Goal: Task Accomplishment & Management: Complete application form

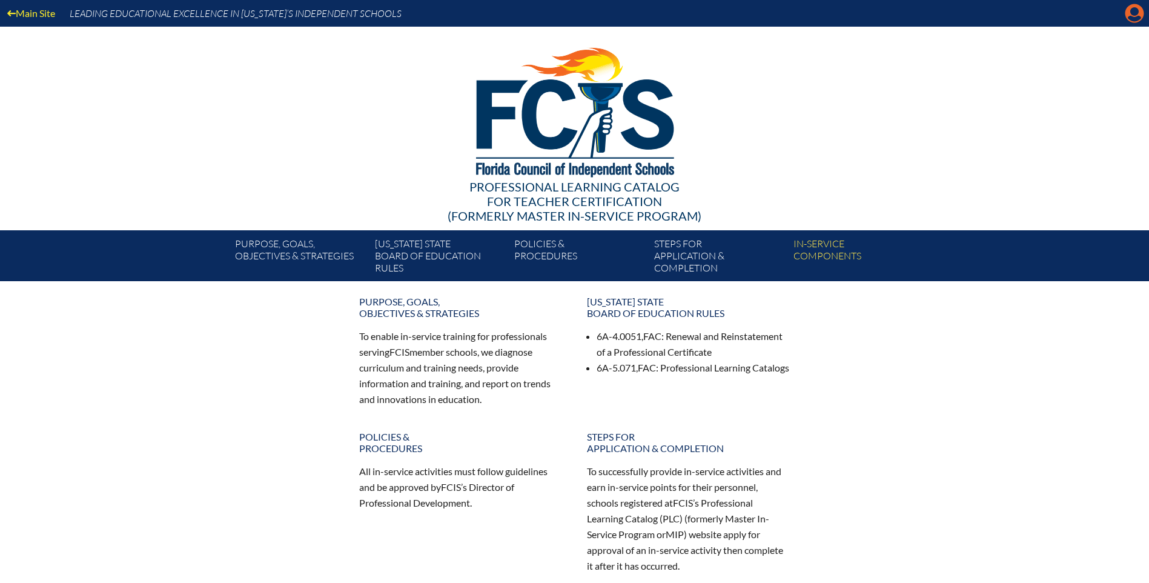
click at [1132, 14] on icon "Manage account" at bounding box center [1134, 13] width 19 height 19
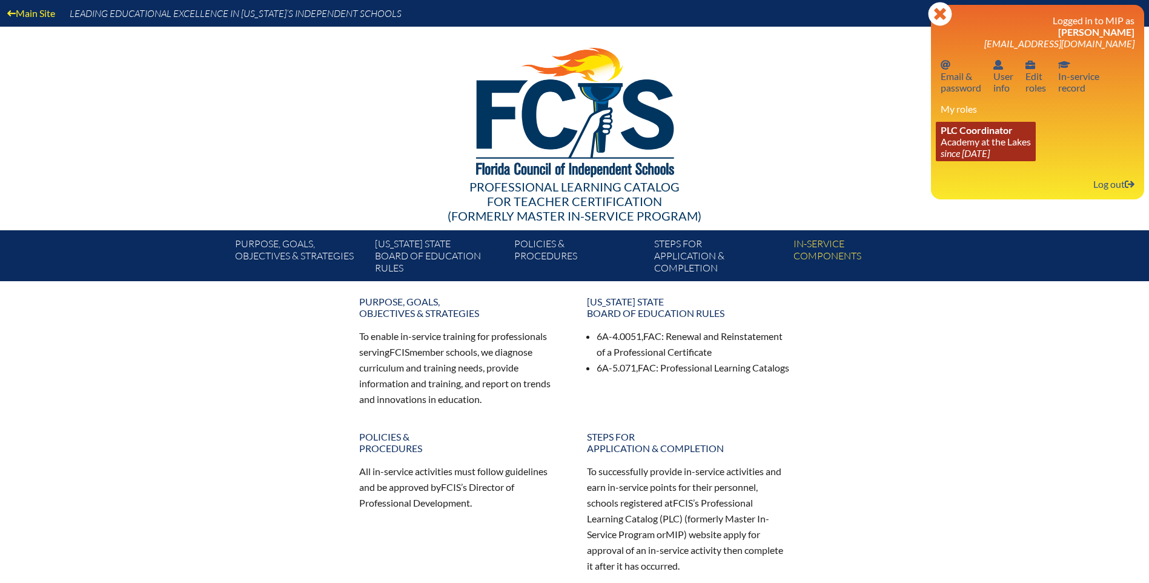
click at [982, 134] on span "PLC Coordinator" at bounding box center [977, 130] width 72 height 12
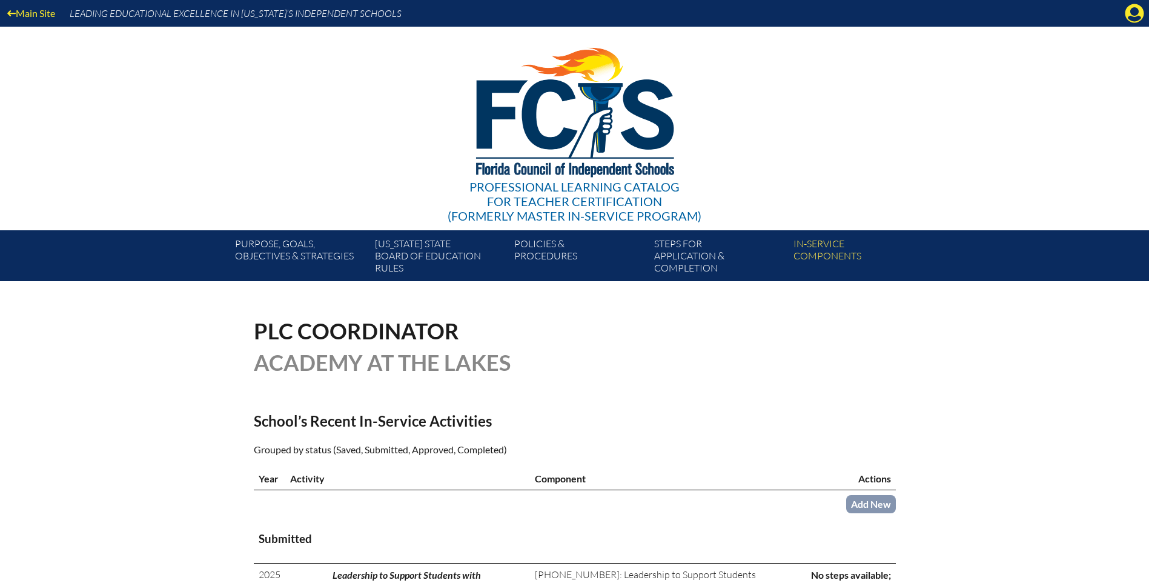
scroll to position [121, 0]
click at [1135, 7] on icon at bounding box center [1135, 13] width 19 height 19
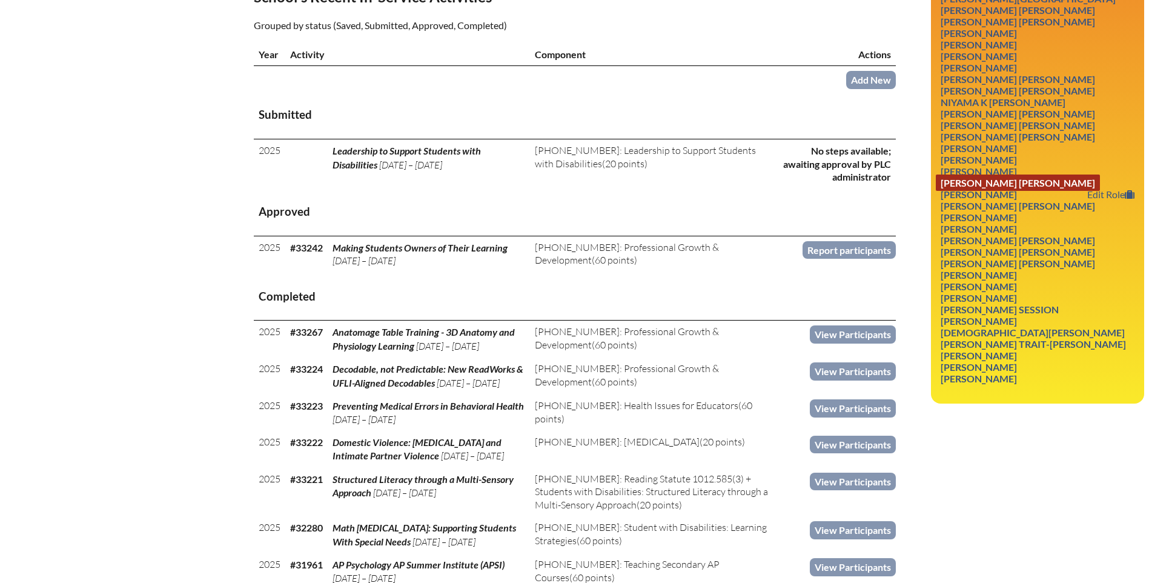
scroll to position [303, 0]
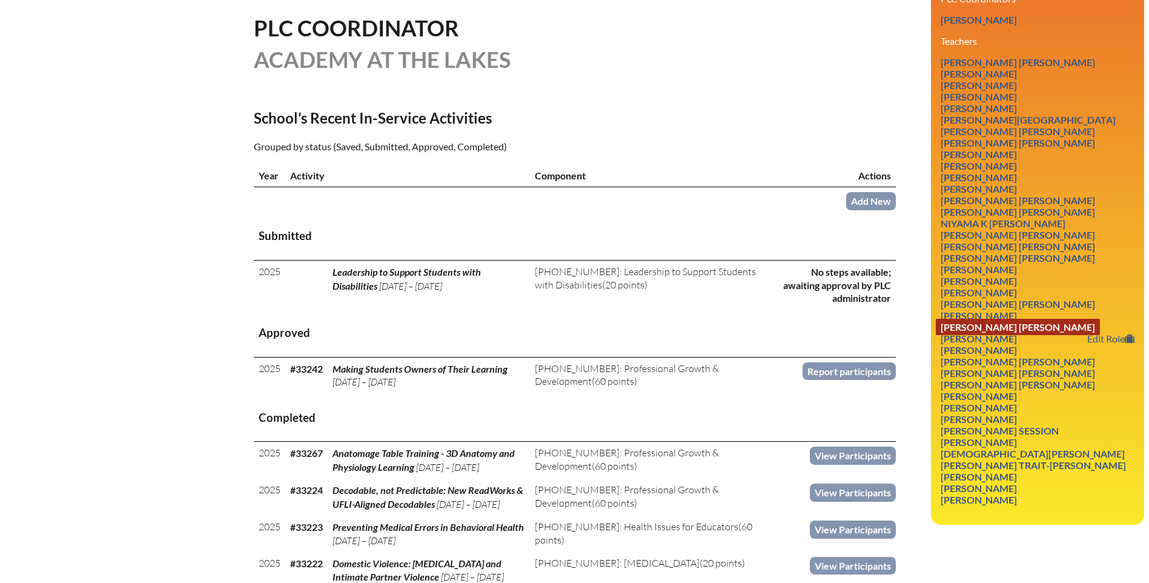
click at [1005, 330] on link "Madeleine Elizabeth Magrino" at bounding box center [1018, 327] width 164 height 16
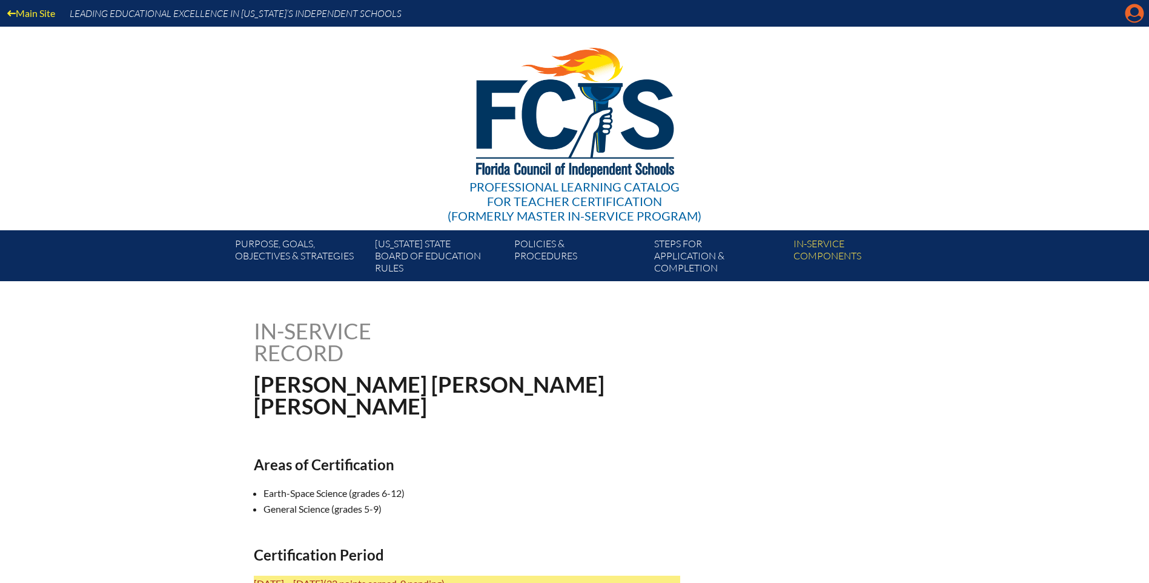
click at [1141, 8] on icon at bounding box center [1135, 13] width 19 height 19
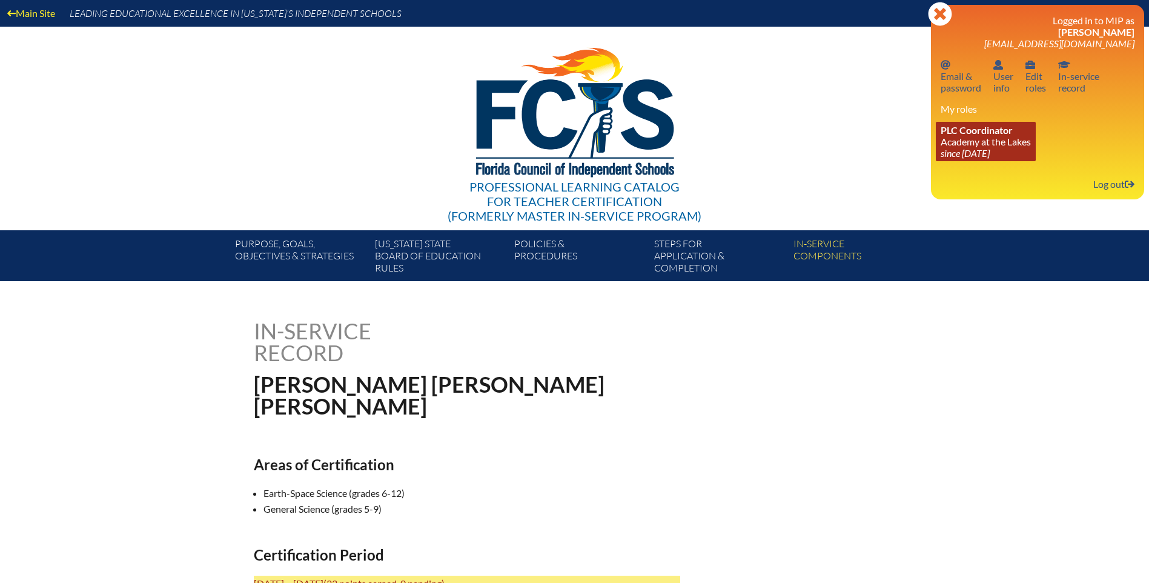
click at [974, 145] on link "PLC Coordinator Academy at the Lakes since [DATE]" at bounding box center [986, 141] width 100 height 39
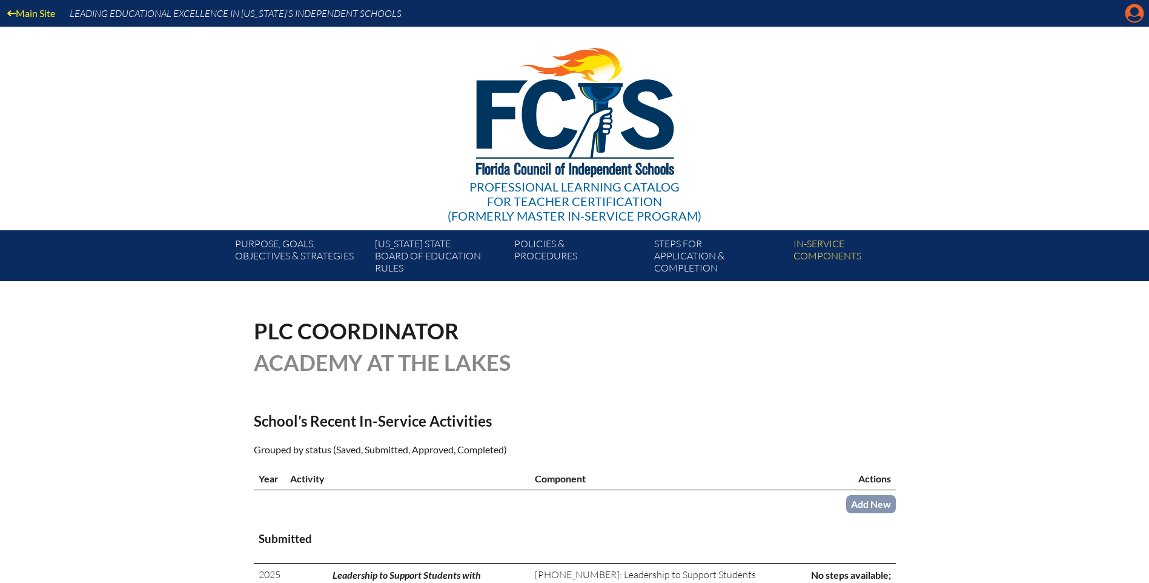
click at [1139, 6] on icon at bounding box center [1135, 13] width 19 height 19
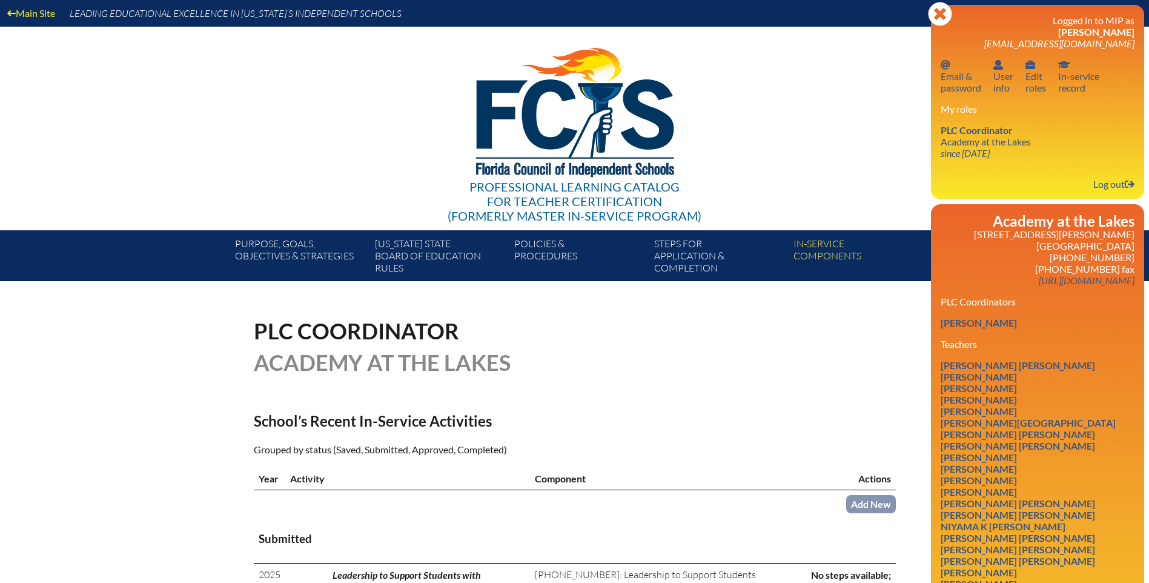
scroll to position [121, 0]
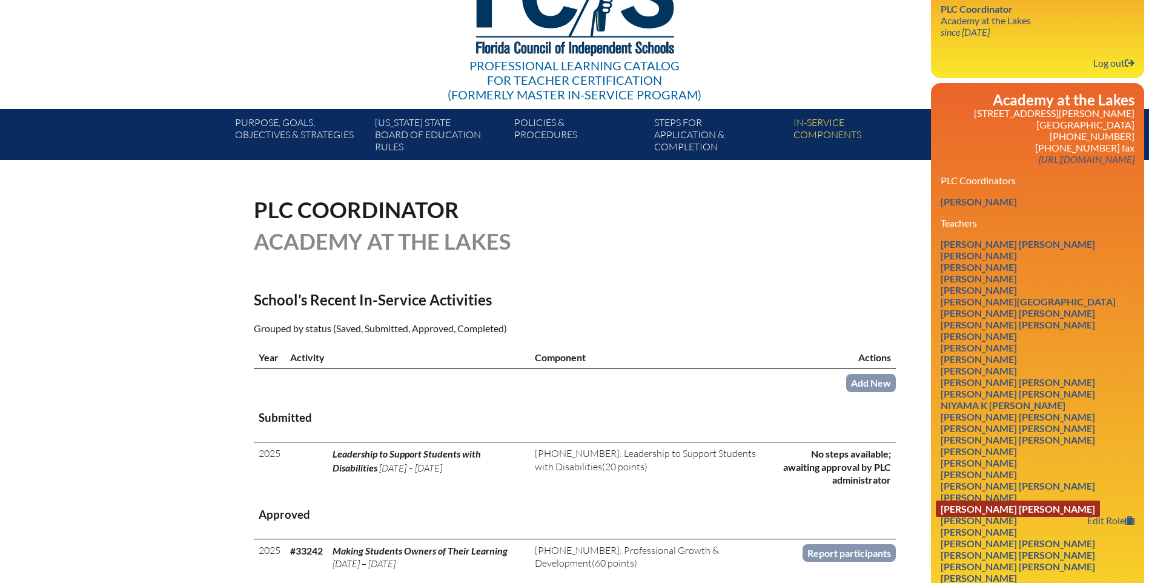
click at [998, 511] on link "Madeleine Elizabeth Magrino" at bounding box center [1018, 508] width 164 height 16
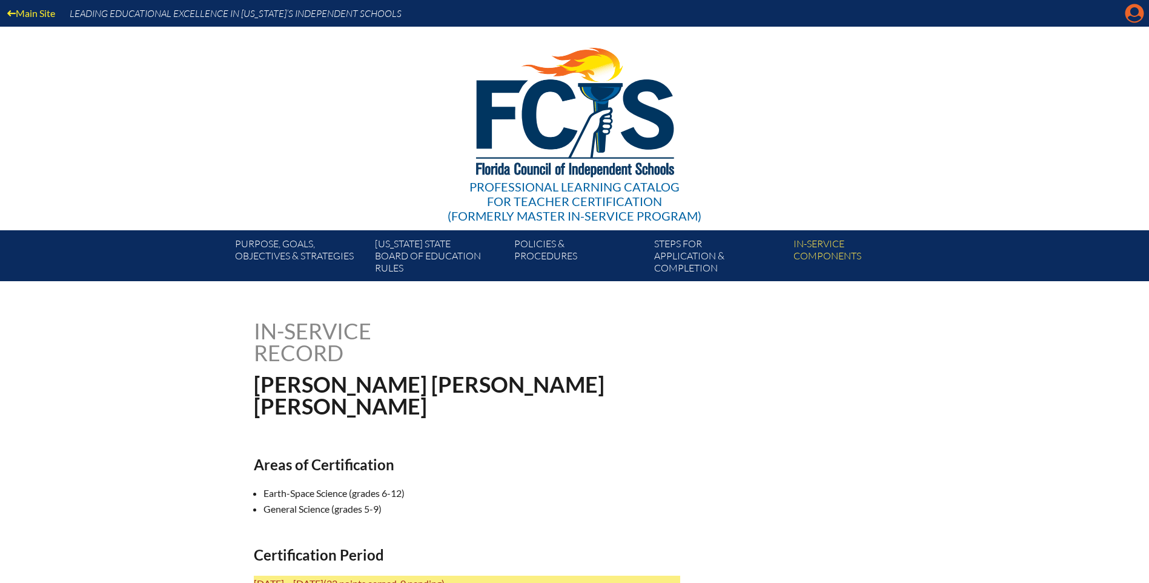
click at [1132, 18] on icon "Manage account" at bounding box center [1134, 13] width 19 height 19
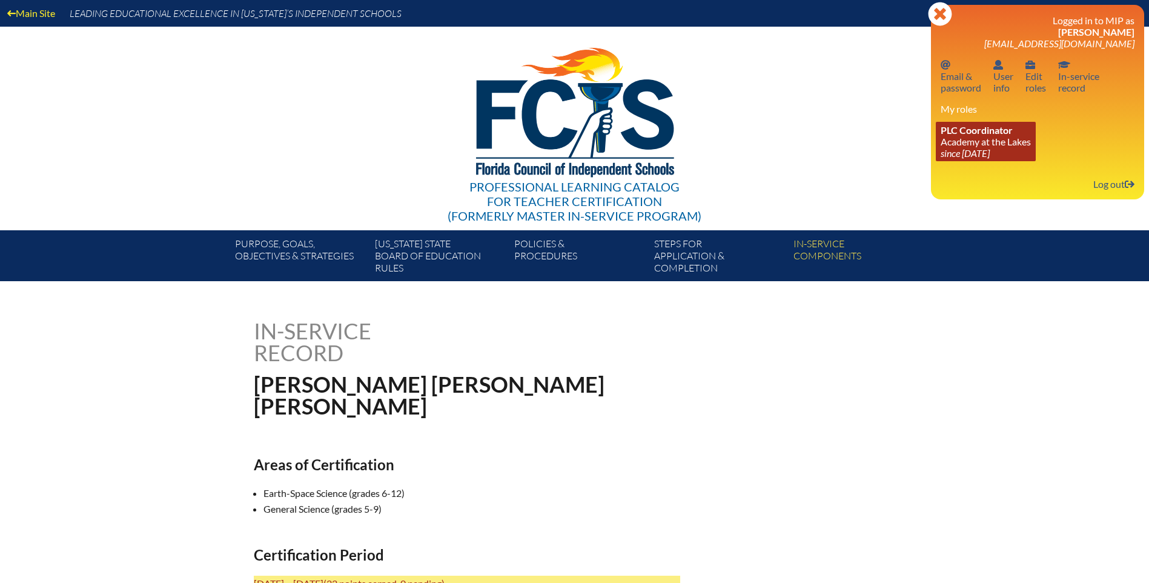
click at [992, 142] on link "PLC Coordinator Academy at the Lakes since [DATE]" at bounding box center [986, 141] width 100 height 39
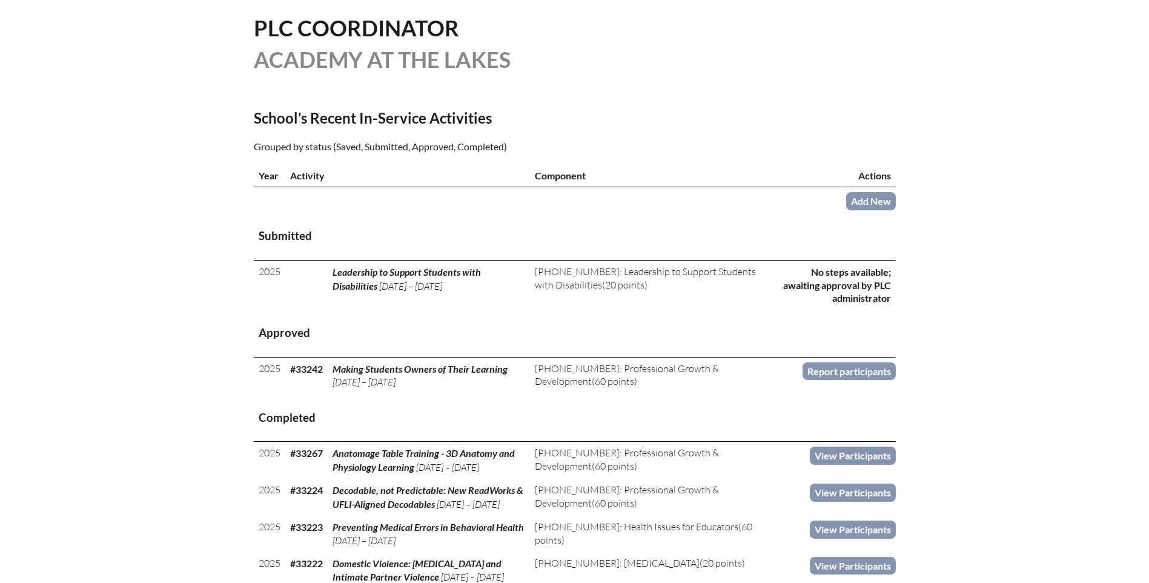
scroll to position [424, 0]
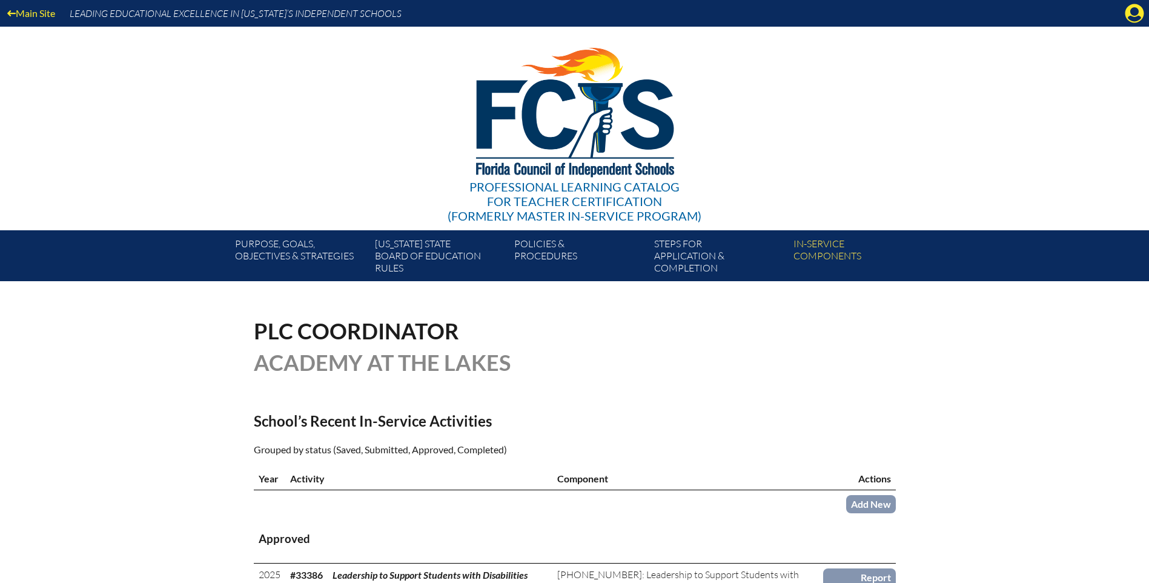
scroll to position [424, 0]
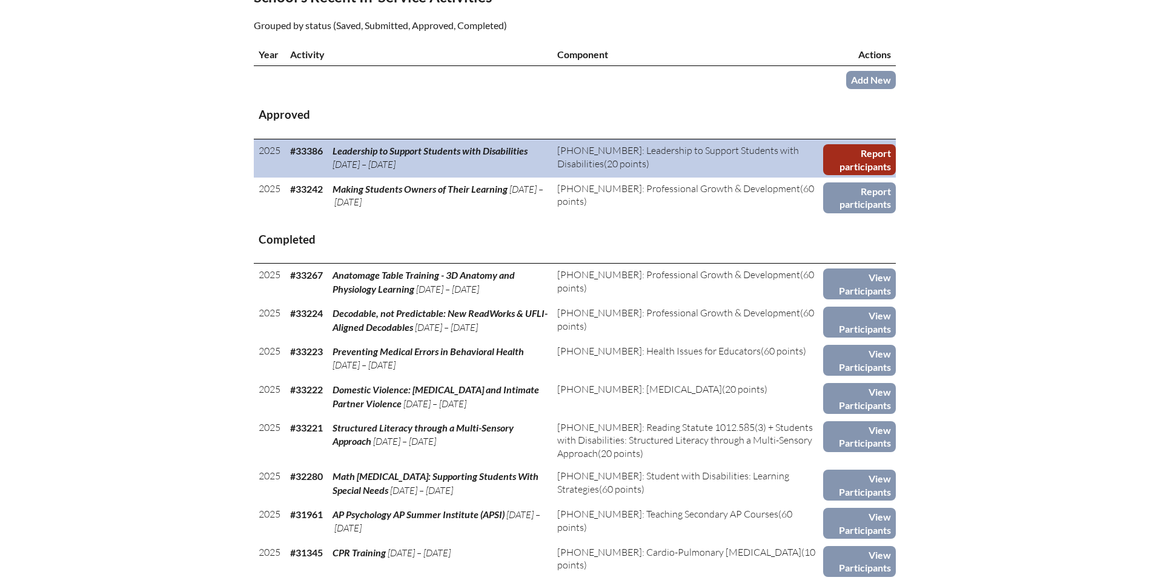
click at [853, 154] on link "Report participants" at bounding box center [859, 159] width 73 height 31
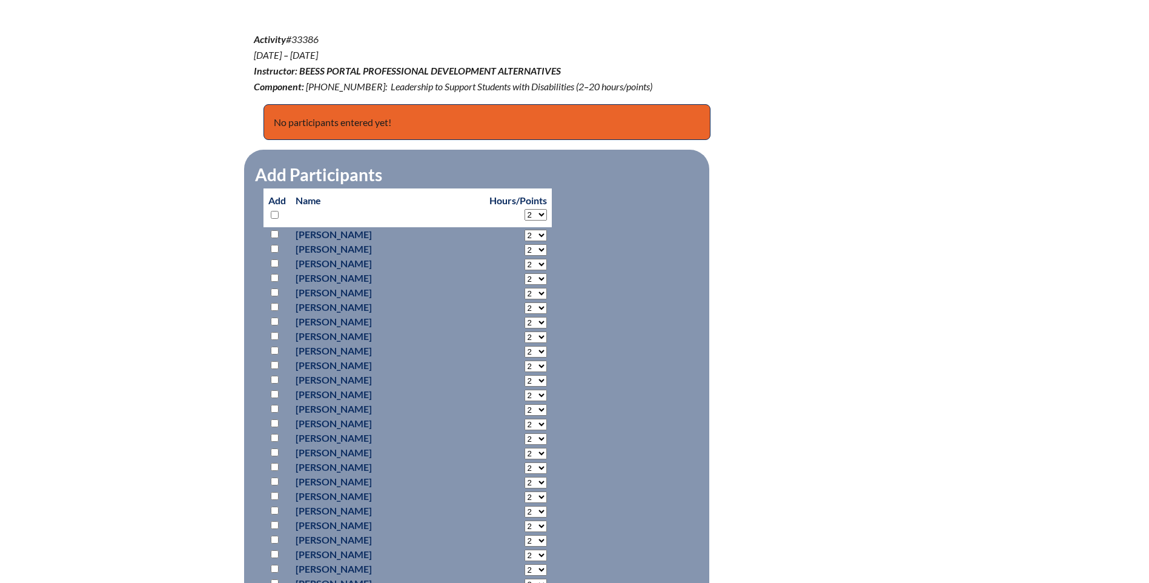
scroll to position [606, 0]
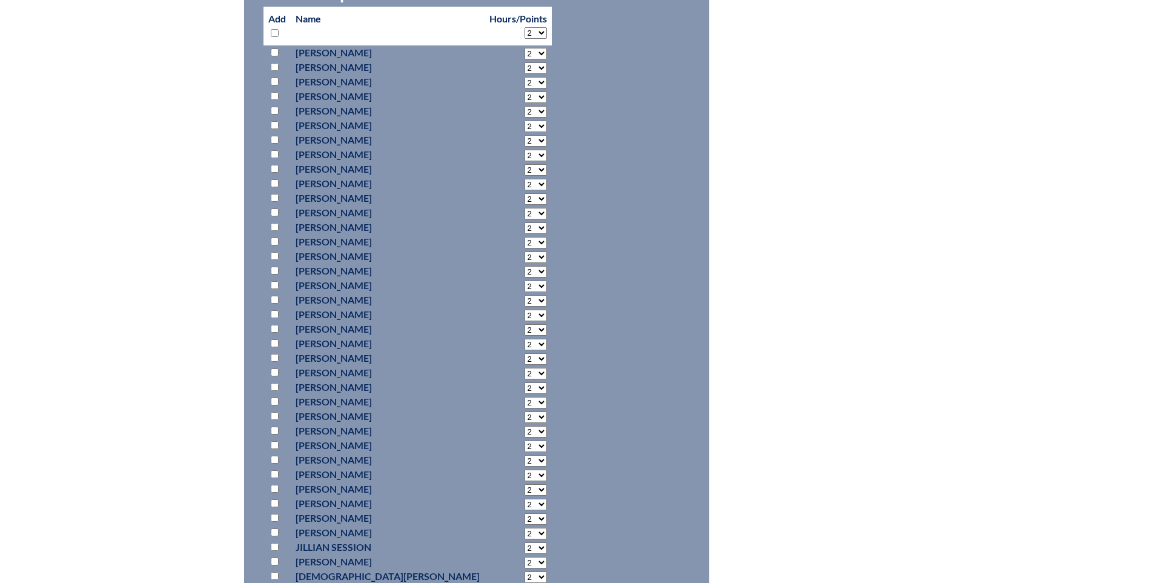
click at [274, 239] on input "checkbox" at bounding box center [275, 241] width 8 height 8
checkbox input "true"
click at [525, 238] on select "2 3 4 5 6 7 8 9 10 11 12 13 14 15 16 17 18 19 20 0" at bounding box center [536, 243] width 22 height 12
select select "20"
click at [525, 237] on select "2 3 4 5 6 7 8 9 10 11 12 13 14 15 16 17 18 19 20 0" at bounding box center [536, 243] width 22 height 12
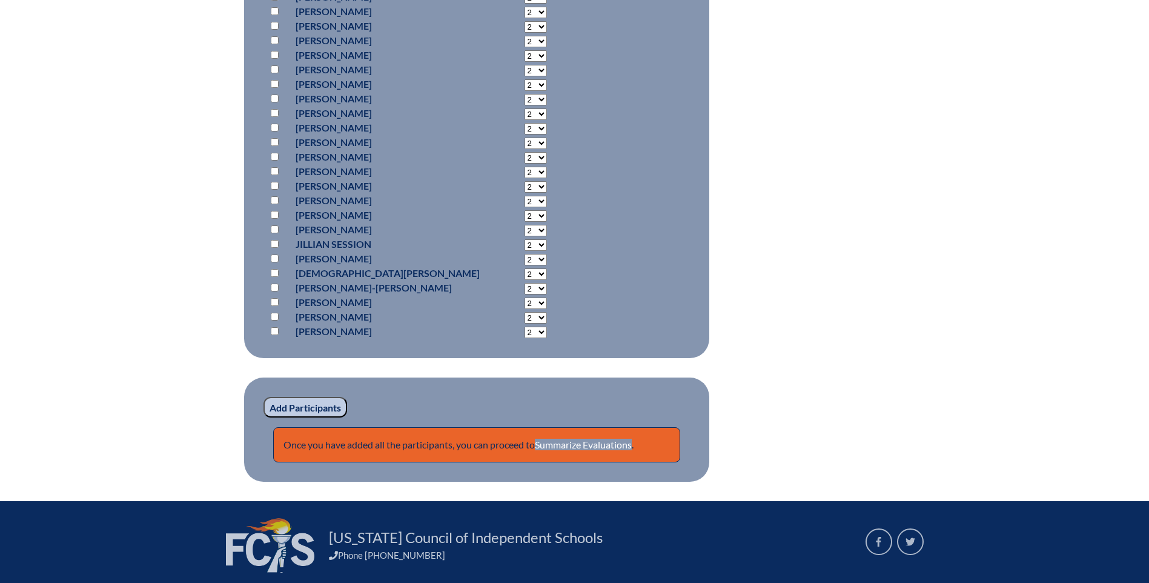
scroll to position [969, 0]
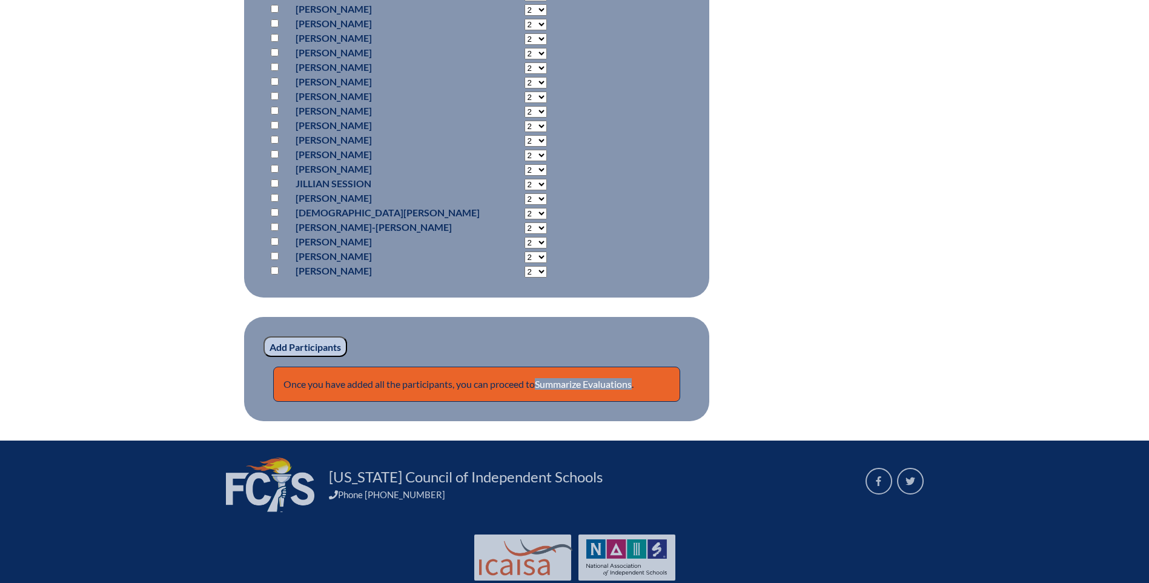
click at [302, 346] on input "Add Participants" at bounding box center [306, 346] width 84 height 21
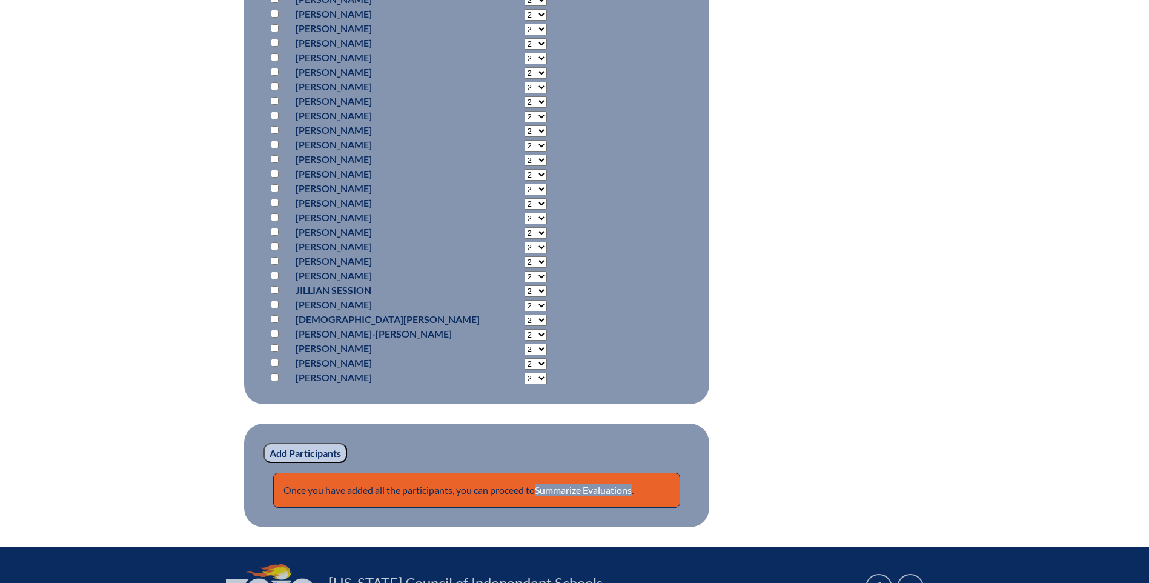
scroll to position [975, 0]
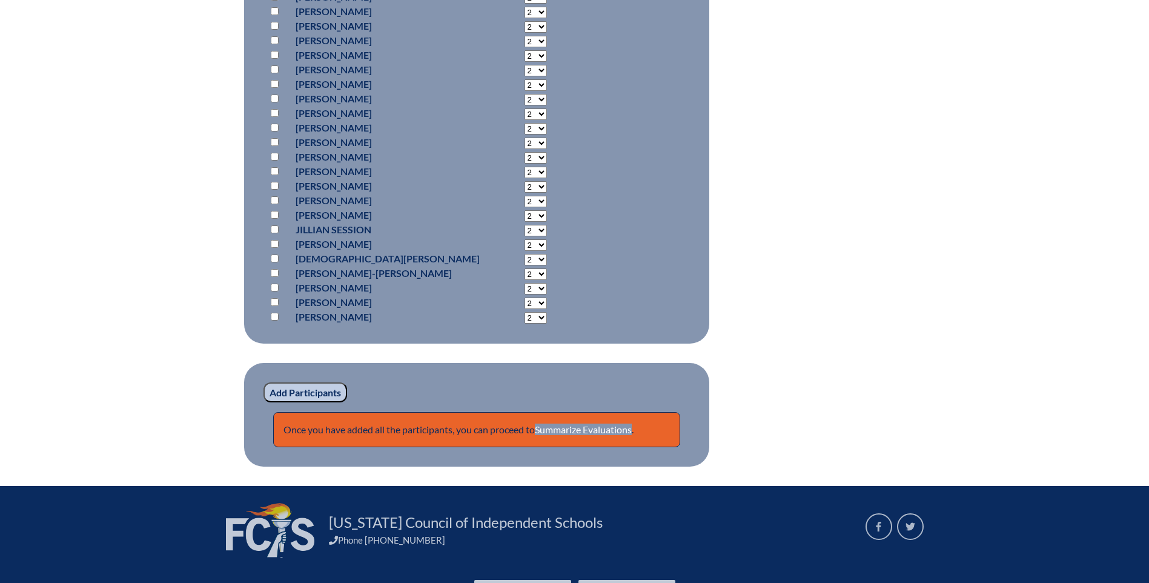
click at [298, 386] on input "Add Participants" at bounding box center [306, 392] width 84 height 21
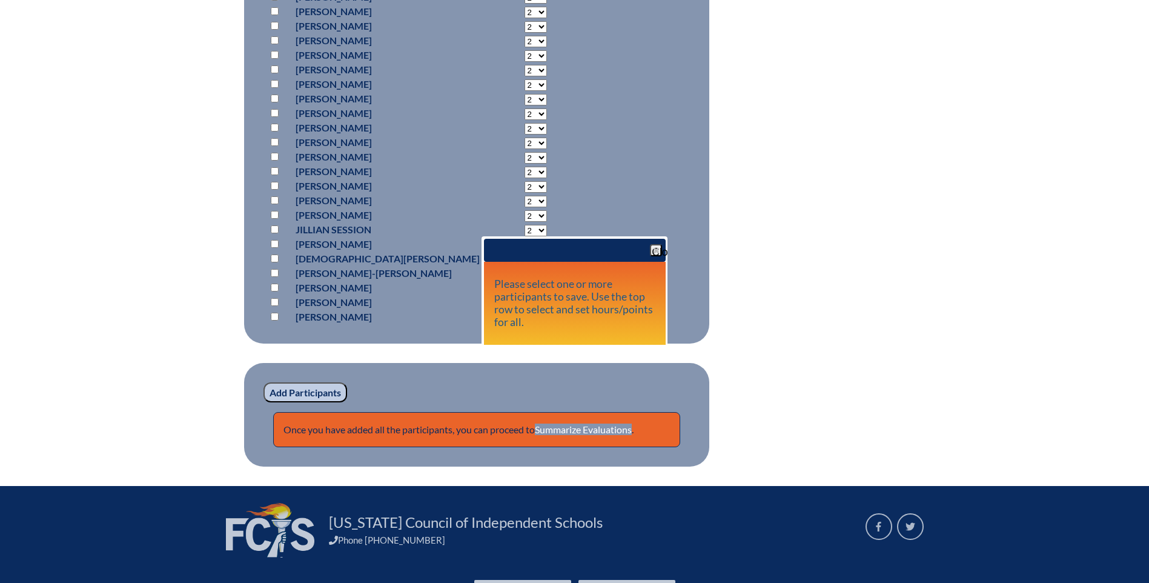
drag, startPoint x: 311, startPoint y: 390, endPoint x: 268, endPoint y: 389, distance: 43.0
click at [311, 389] on input "Add Participants" at bounding box center [306, 392] width 84 height 21
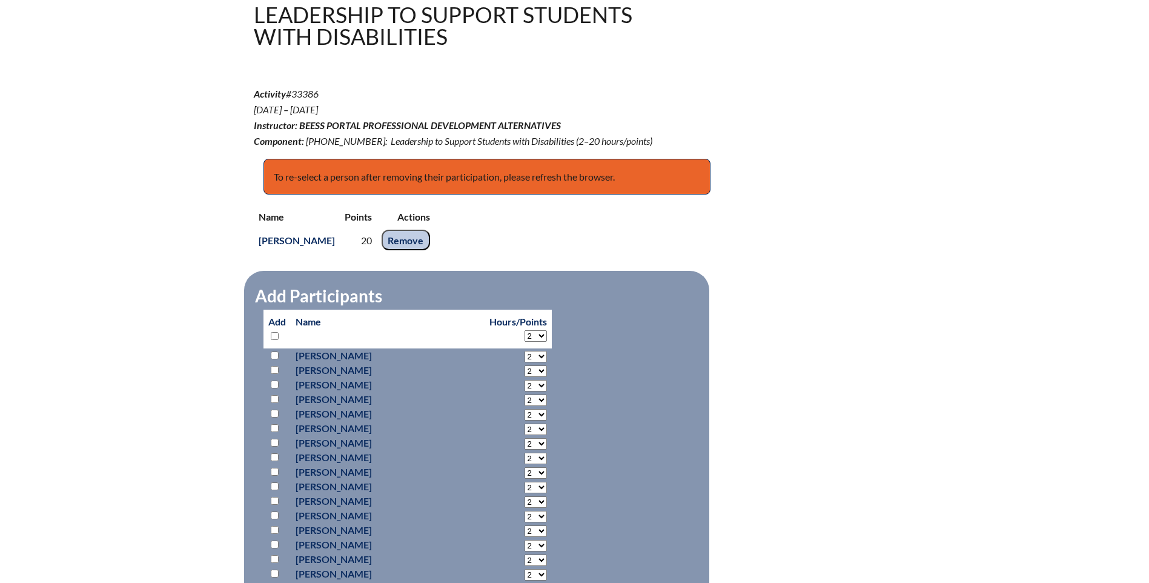
scroll to position [248, 0]
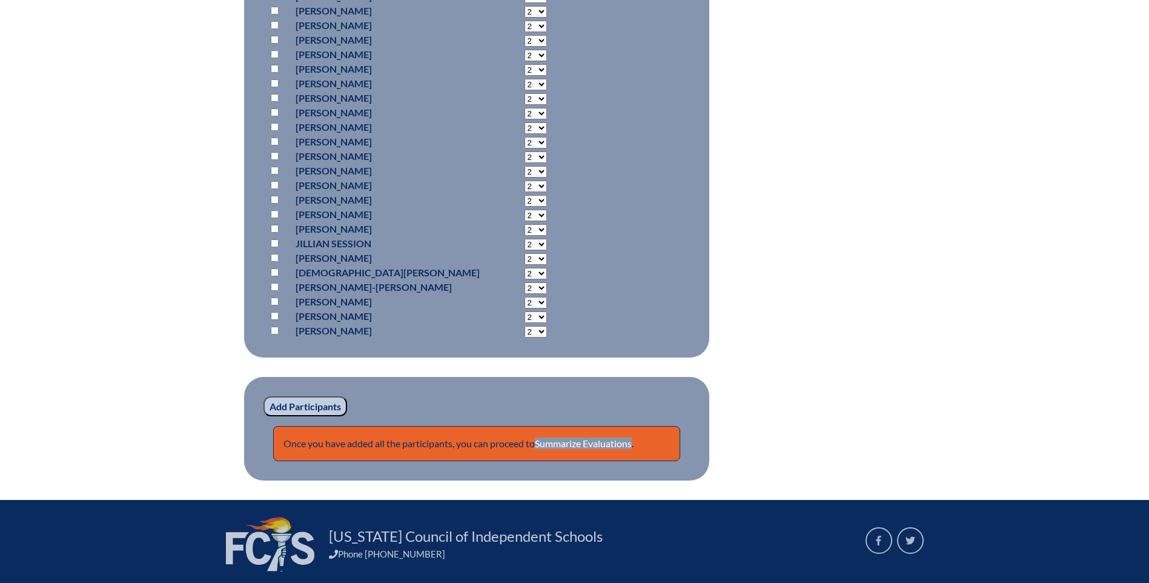
scroll to position [1022, 0]
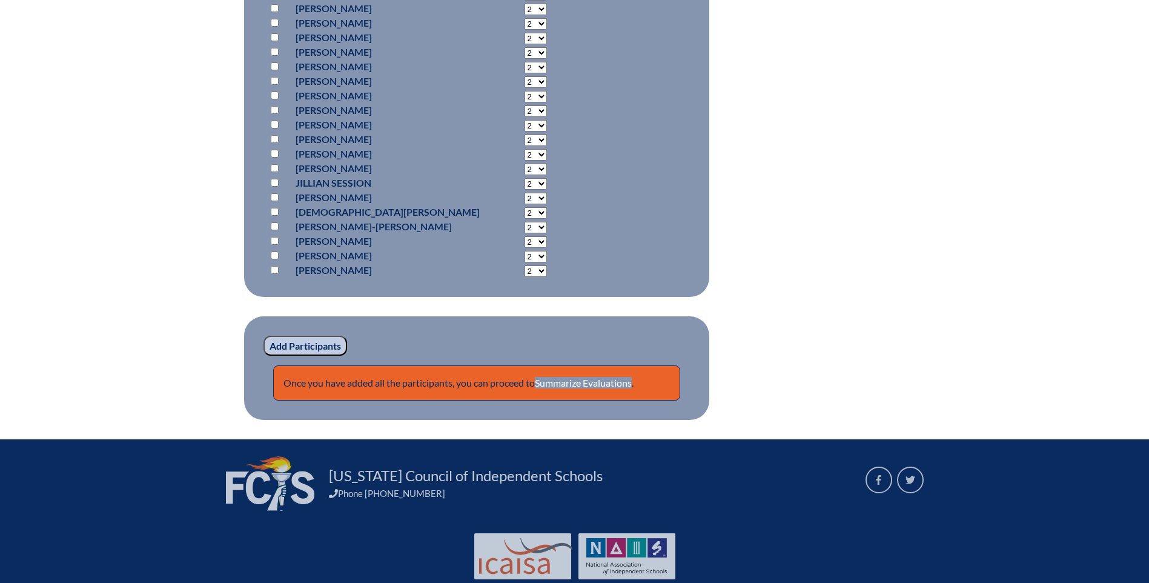
drag, startPoint x: 279, startPoint y: 345, endPoint x: 236, endPoint y: 343, distance: 42.4
click at [279, 345] on input "Add Participants" at bounding box center [306, 346] width 84 height 21
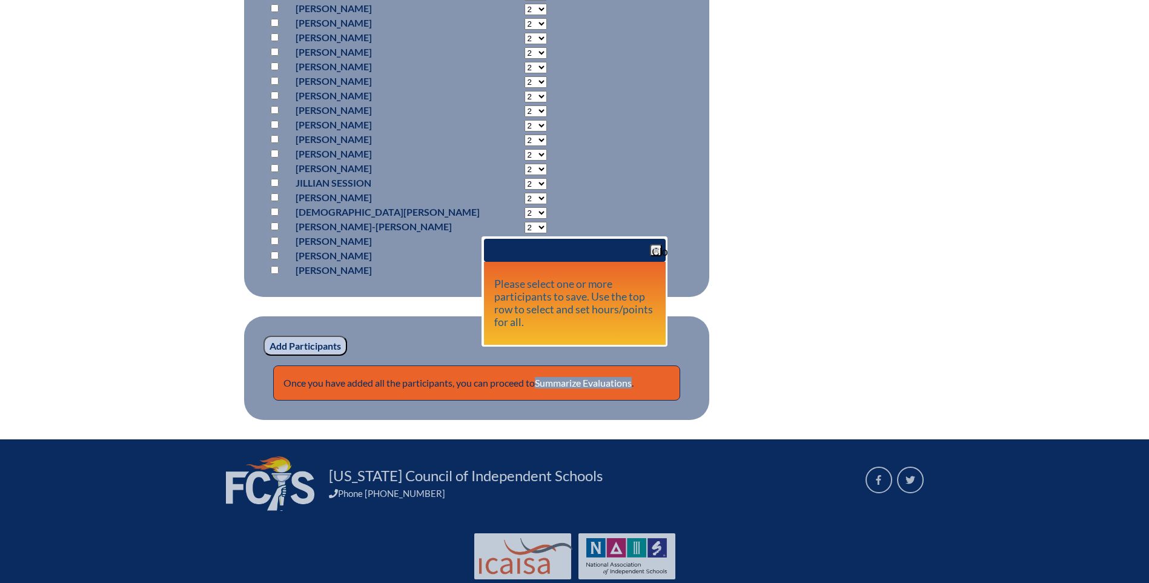
click at [659, 248] on span "button" at bounding box center [656, 250] width 10 height 10
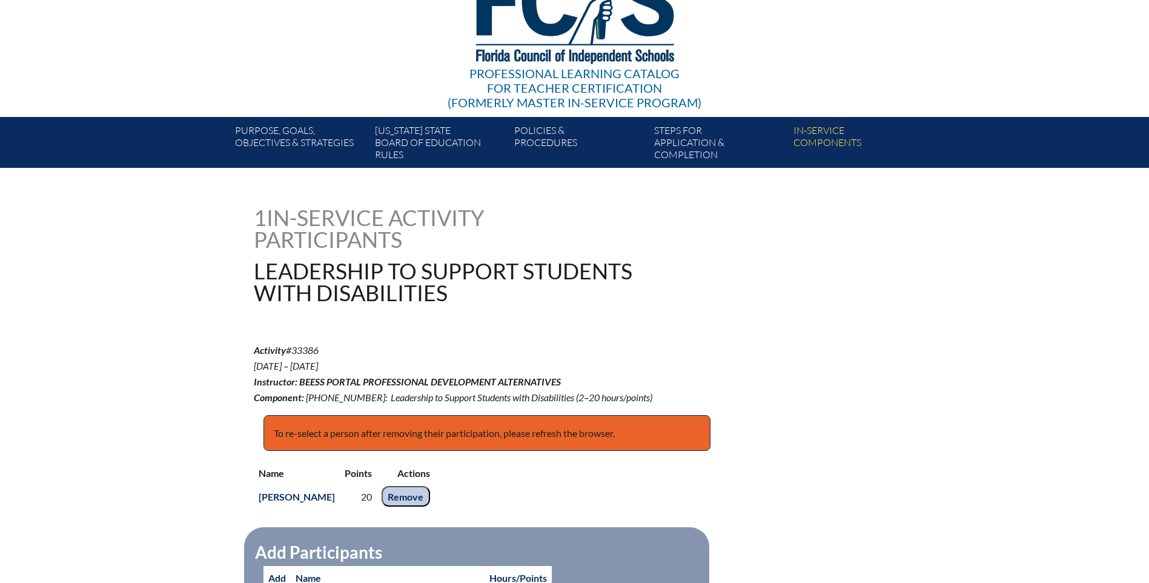
scroll to position [0, 0]
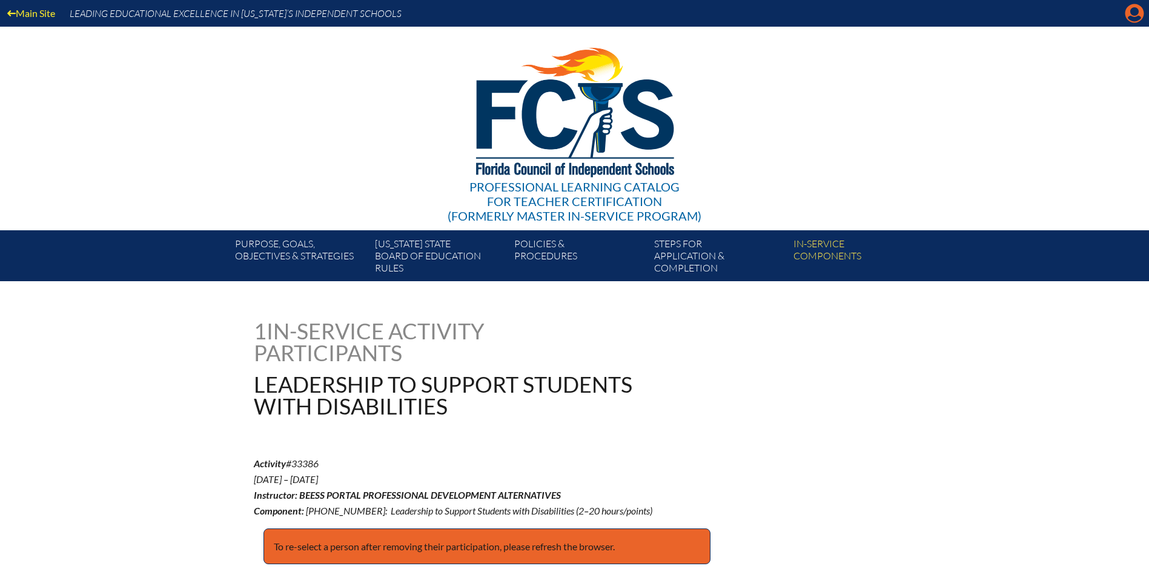
click at [1133, 21] on icon "Manage account" at bounding box center [1134, 13] width 19 height 19
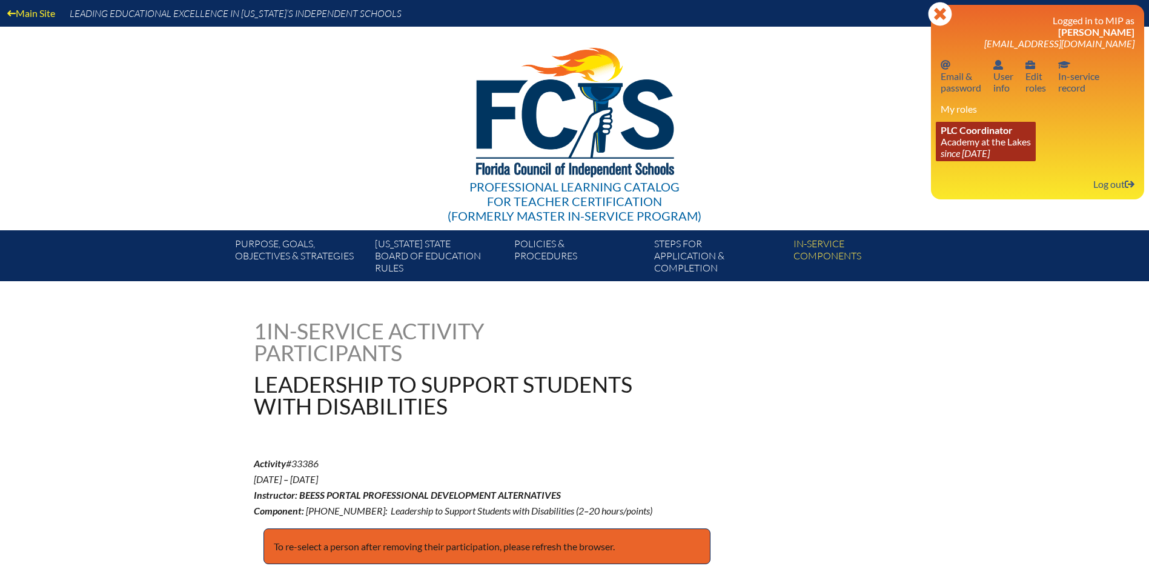
click at [993, 136] on link "PLC Coordinator Academy at the Lakes since 2023 May 24" at bounding box center [986, 141] width 100 height 39
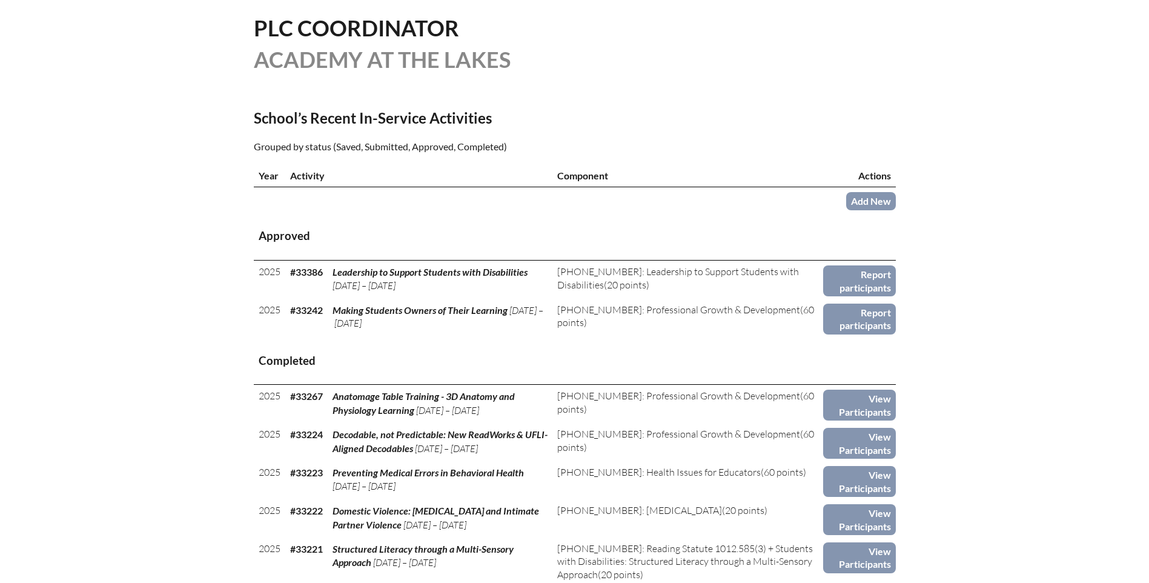
scroll to position [363, 0]
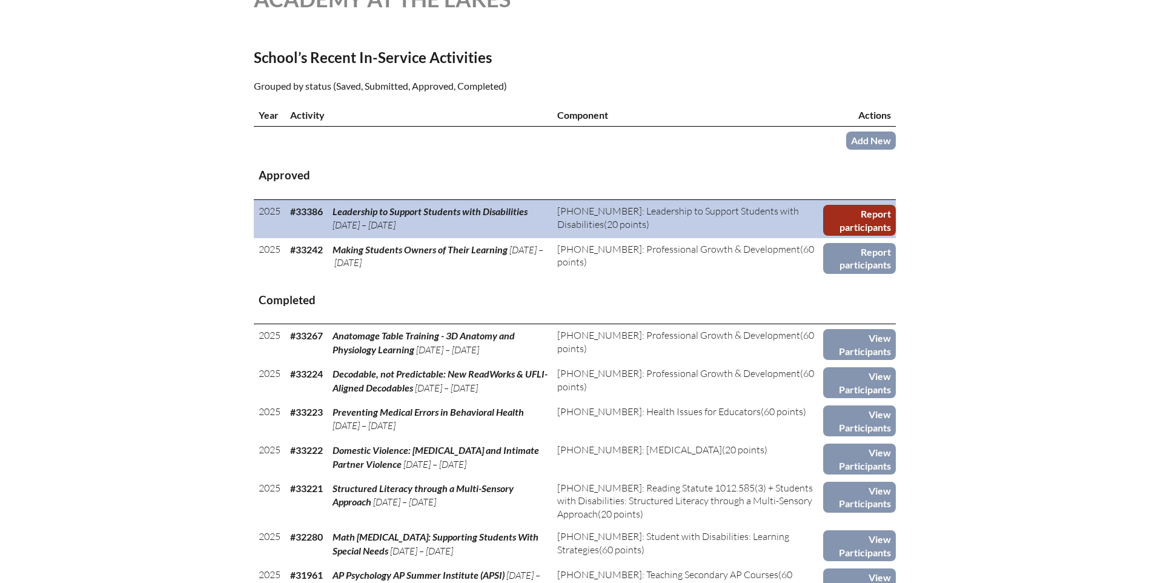
click at [852, 206] on link "Report participants" at bounding box center [859, 220] width 73 height 31
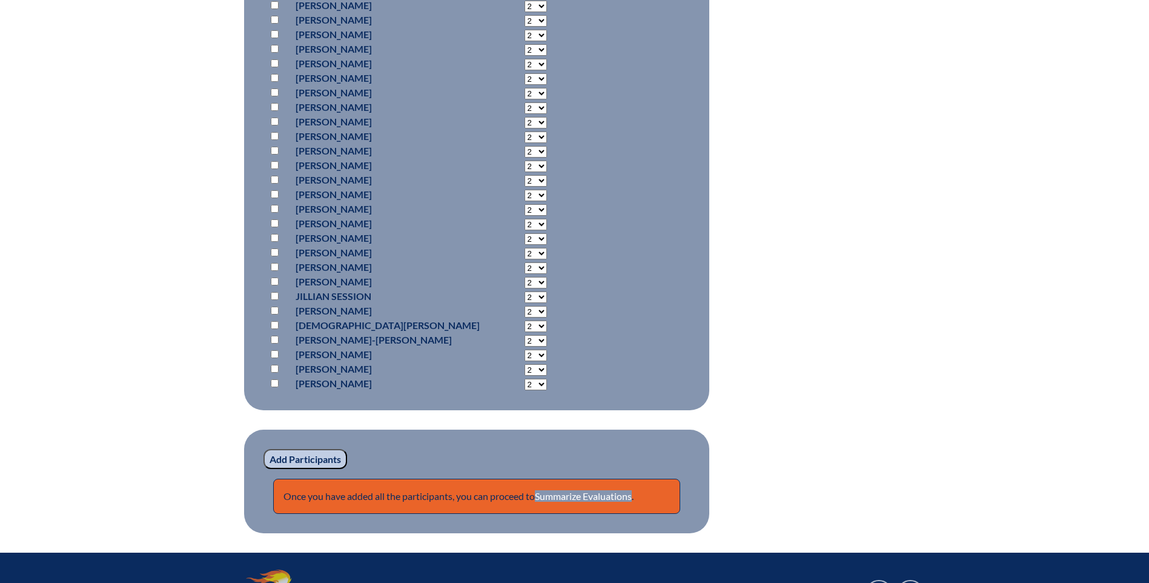
scroll to position [1030, 0]
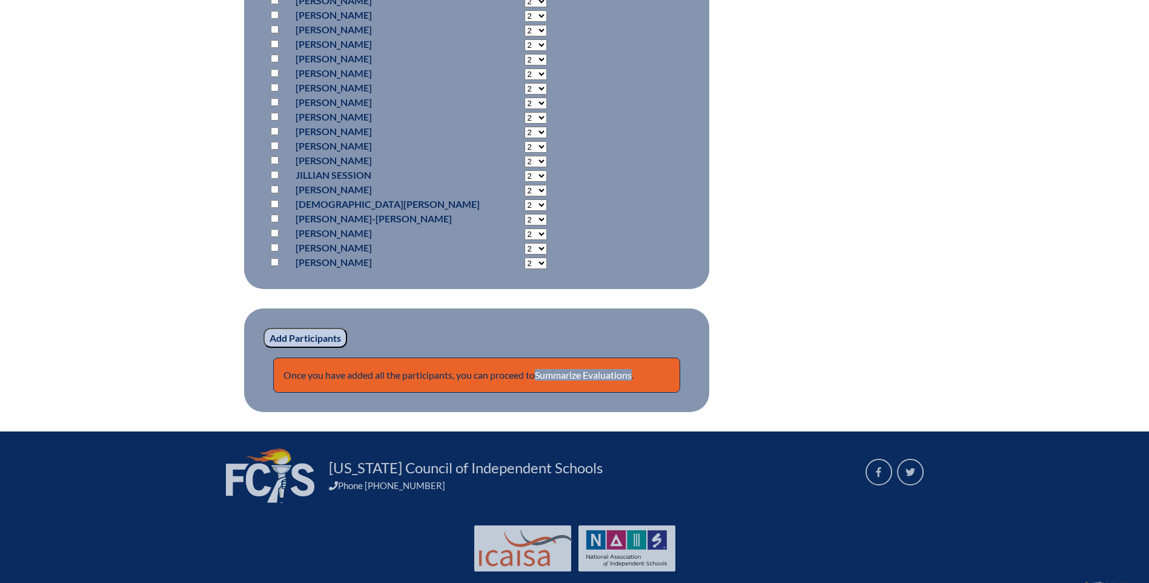
click at [295, 335] on input "Add Participants" at bounding box center [306, 338] width 84 height 21
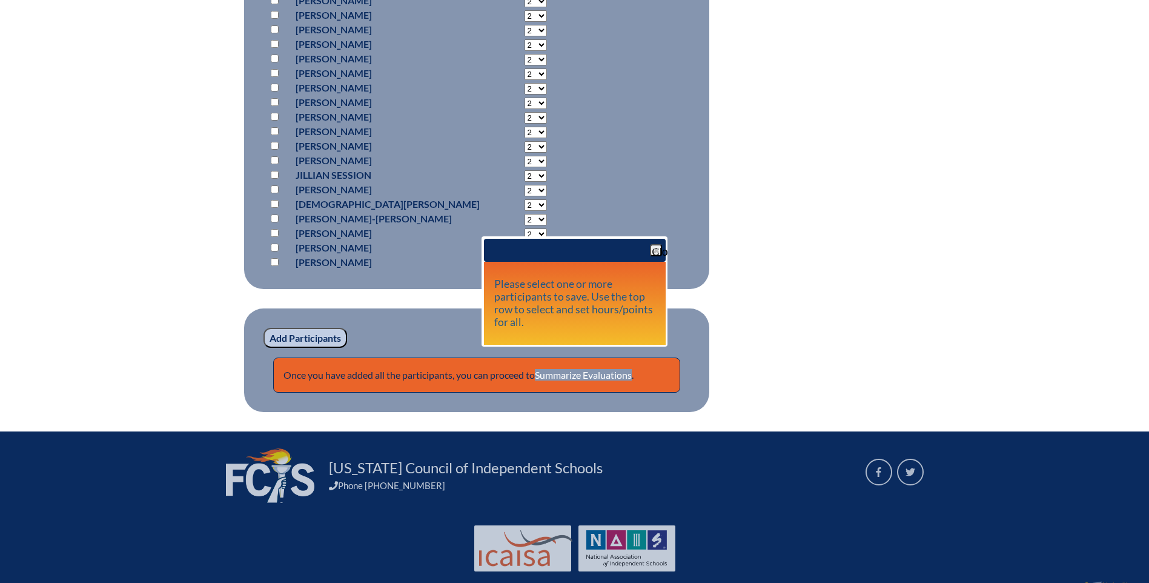
click at [657, 250] on span "button" at bounding box center [656, 250] width 10 height 10
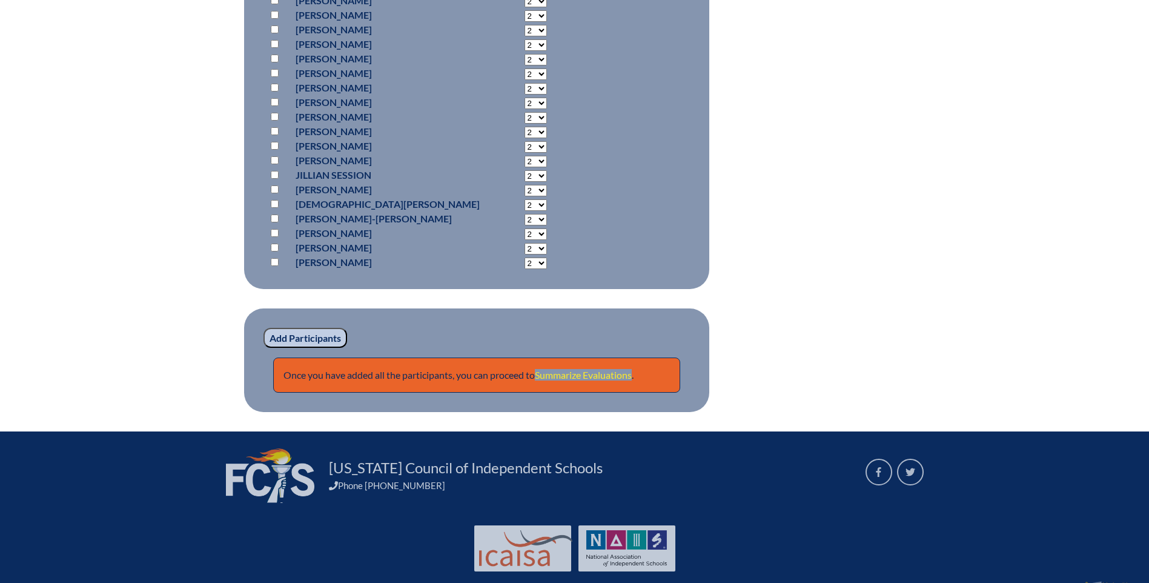
click at [585, 370] on link "Summarize Evaluations" at bounding box center [583, 375] width 97 height 12
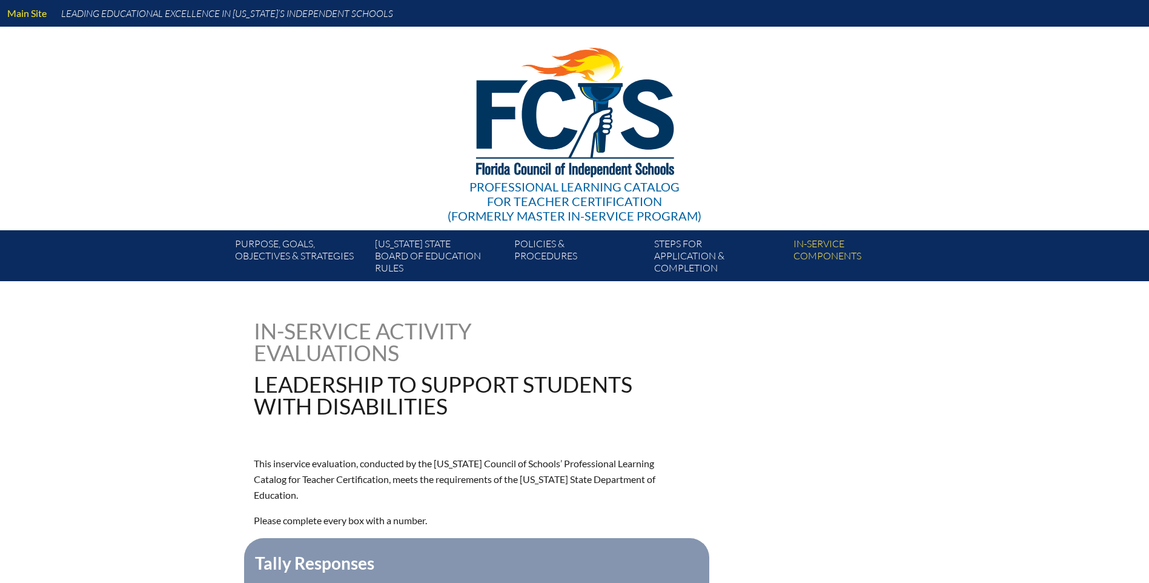
type input "0"
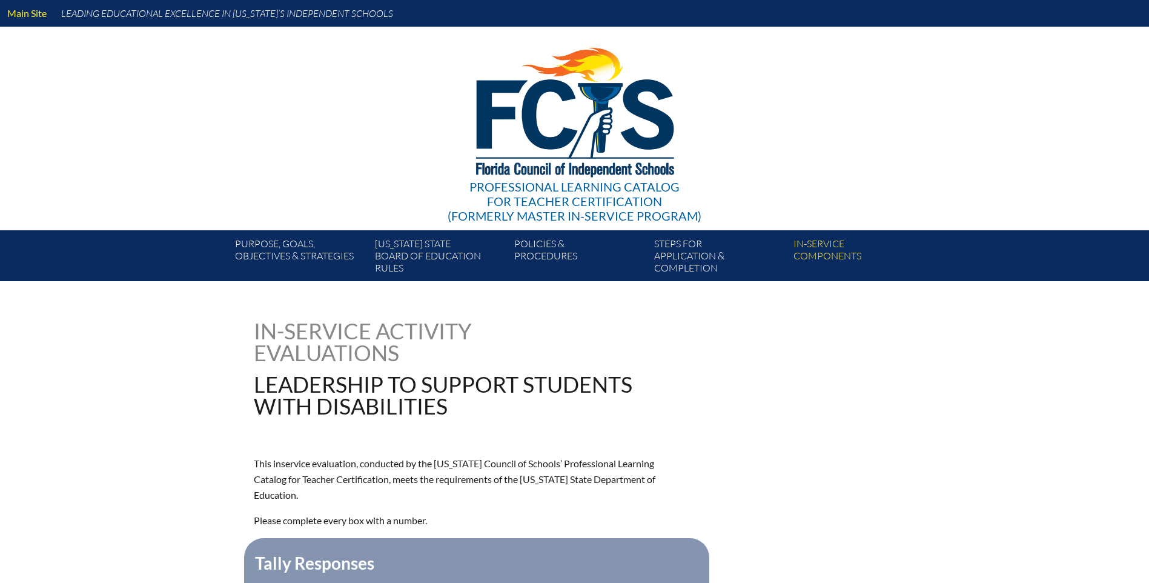
type input "0"
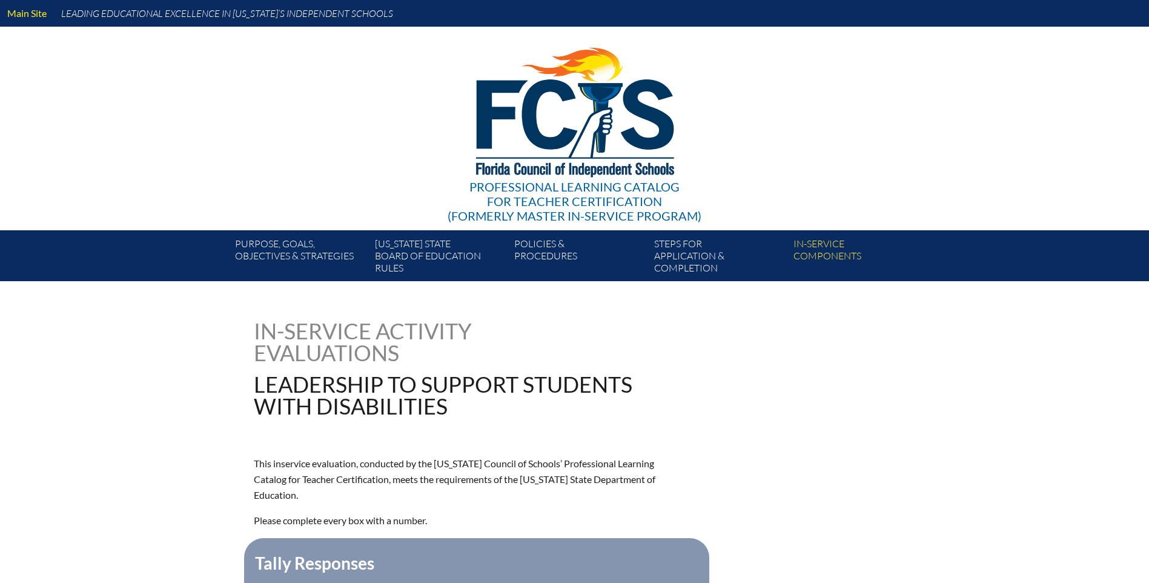
type input "0"
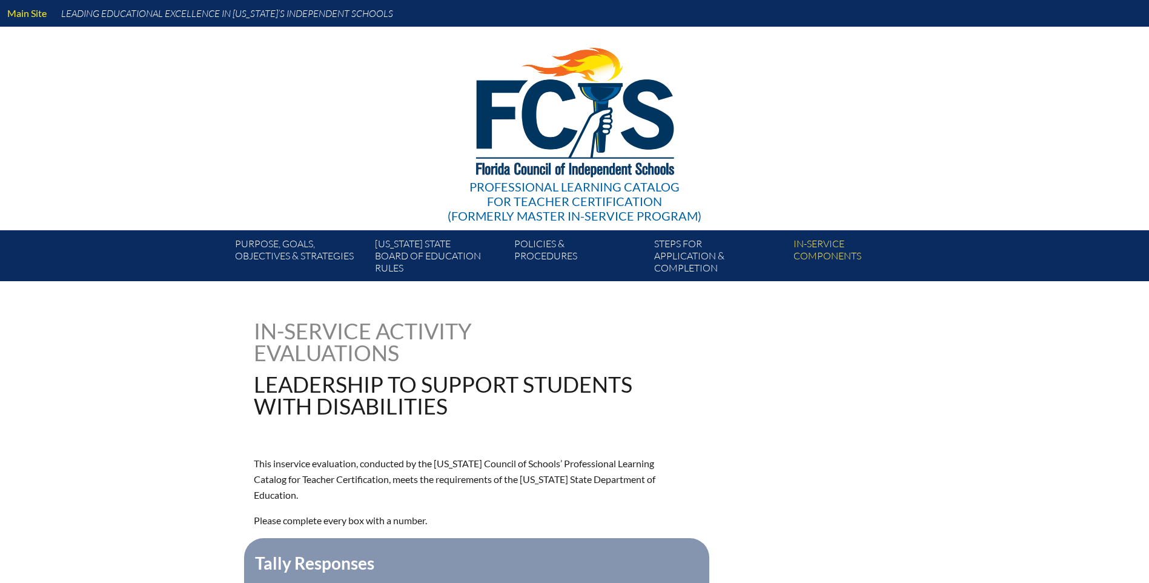
type input "0"
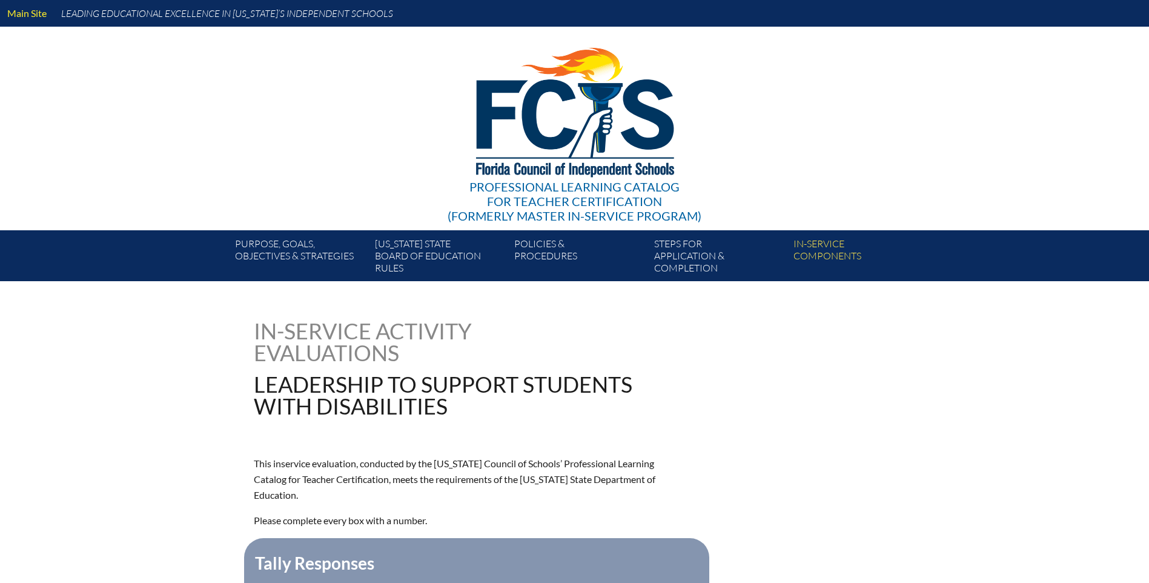
type input "0"
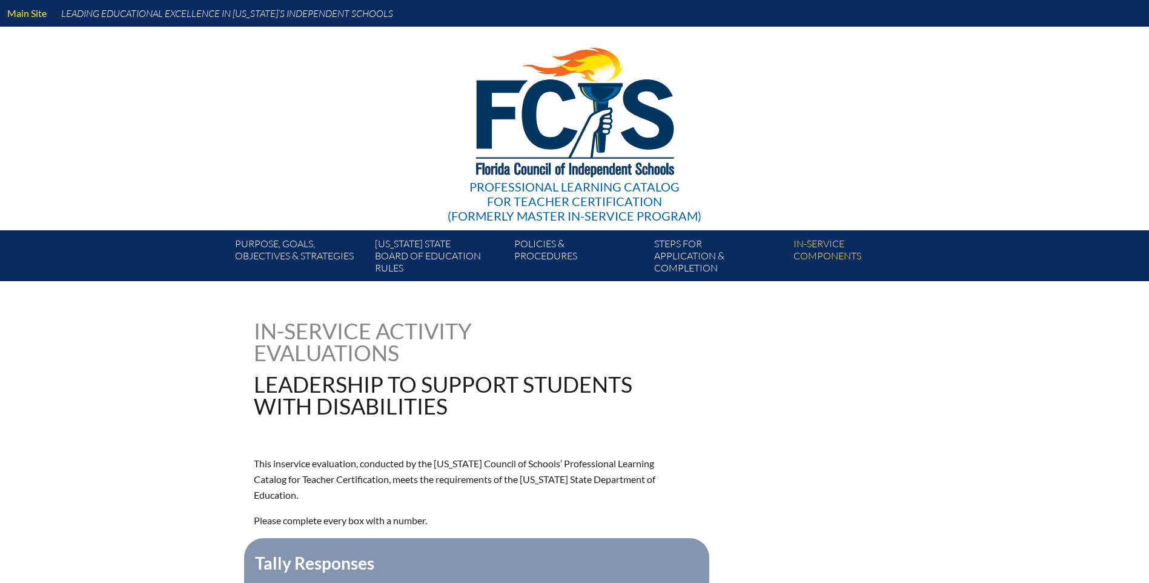
type input "0"
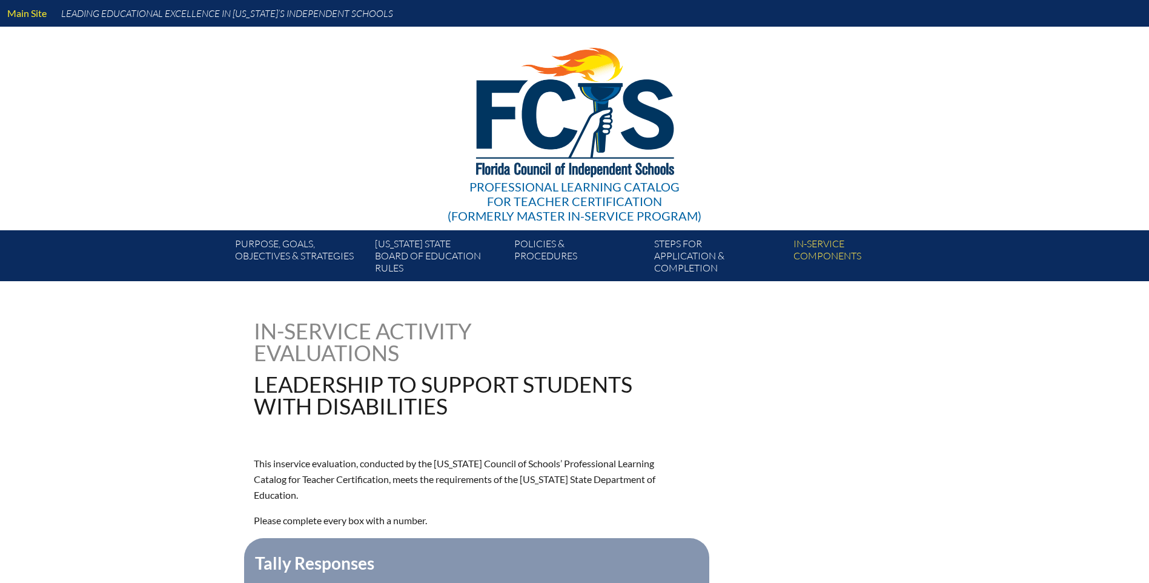
type input "0"
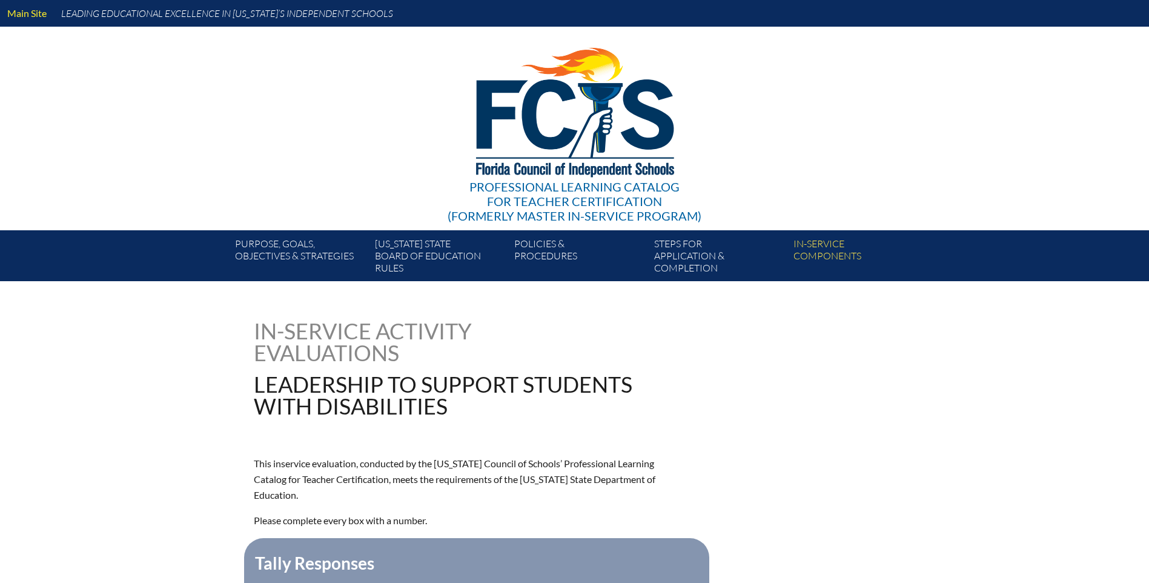
type input "0"
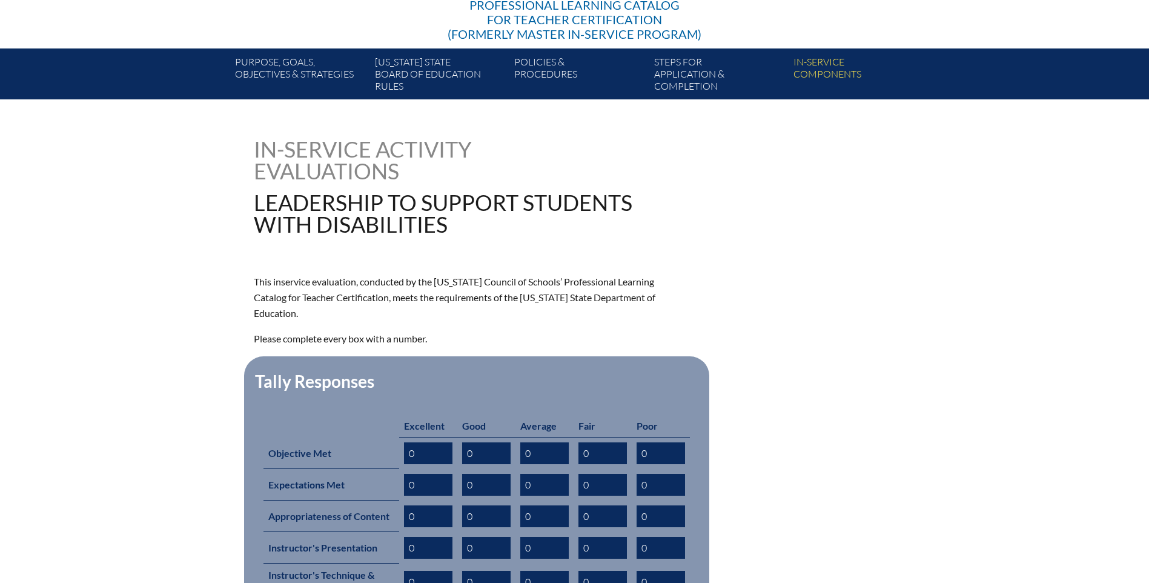
scroll to position [363, 0]
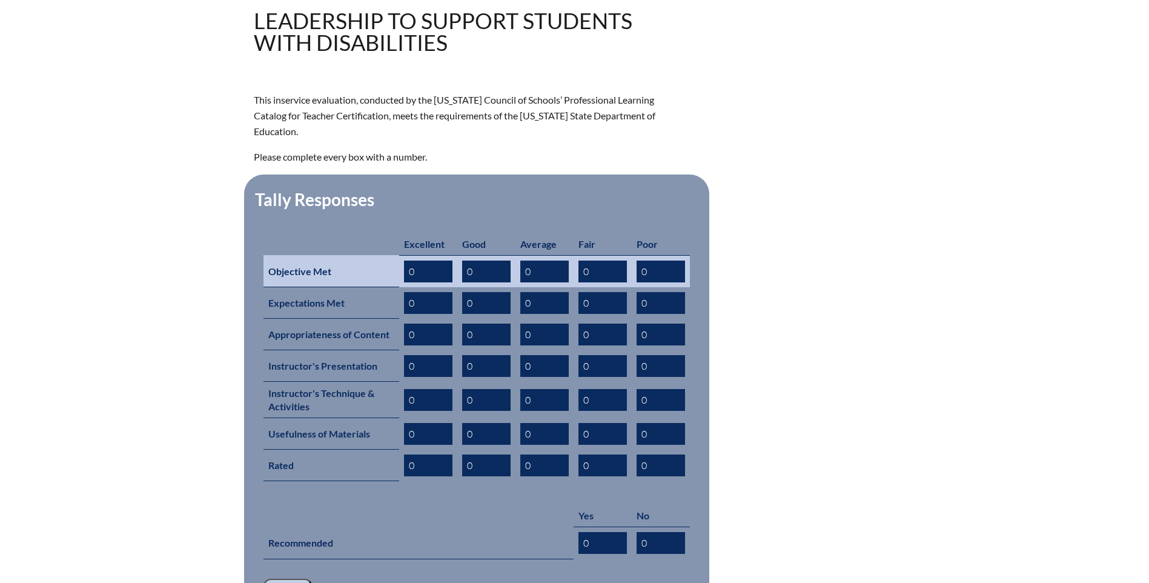
drag, startPoint x: 451, startPoint y: 245, endPoint x: 354, endPoint y: 249, distance: 97.0
click at [354, 255] on tr "Objective Met 0 0 0 0 0" at bounding box center [477, 271] width 426 height 32
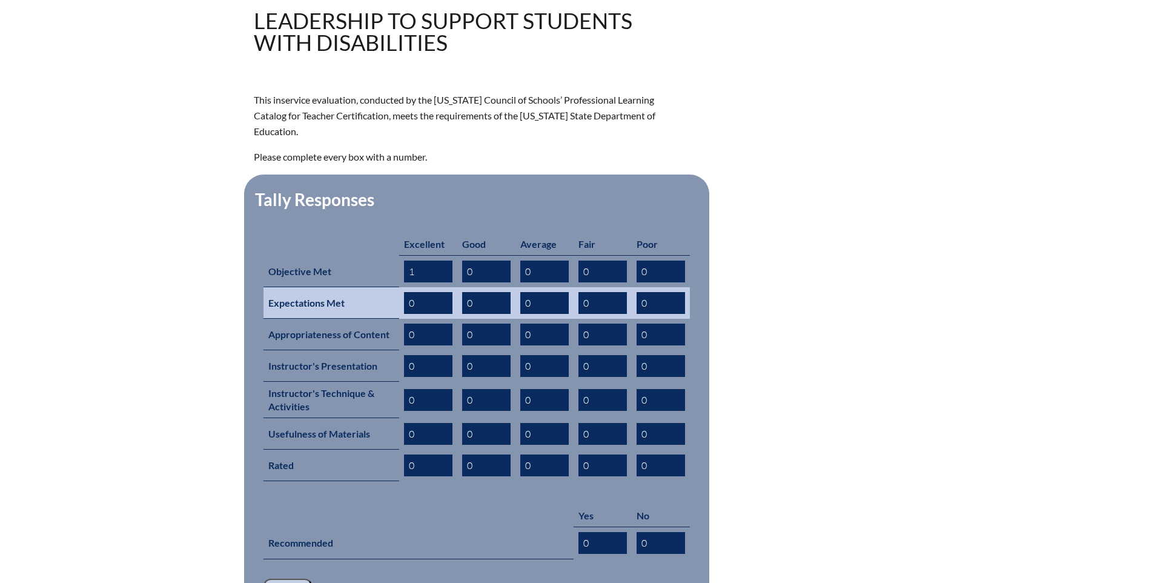
type input "1"
drag, startPoint x: 406, startPoint y: 282, endPoint x: 422, endPoint y: 279, distance: 15.9
click at [422, 292] on input "0" at bounding box center [428, 303] width 48 height 22
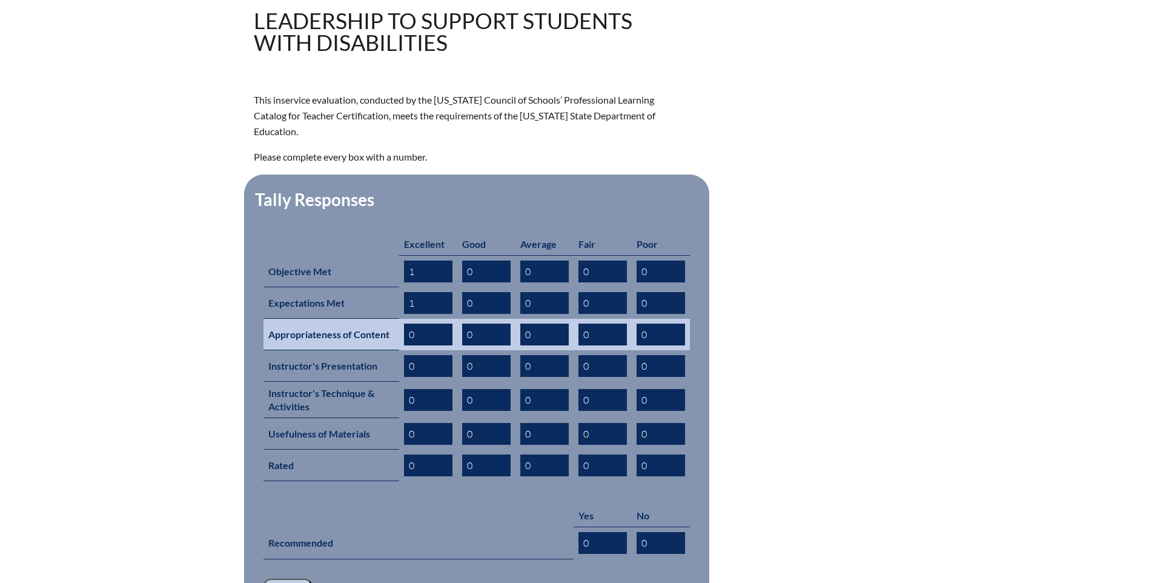
type input "1"
drag, startPoint x: 409, startPoint y: 316, endPoint x: 419, endPoint y: 316, distance: 10.3
click at [418, 323] on input "0" at bounding box center [428, 334] width 48 height 22
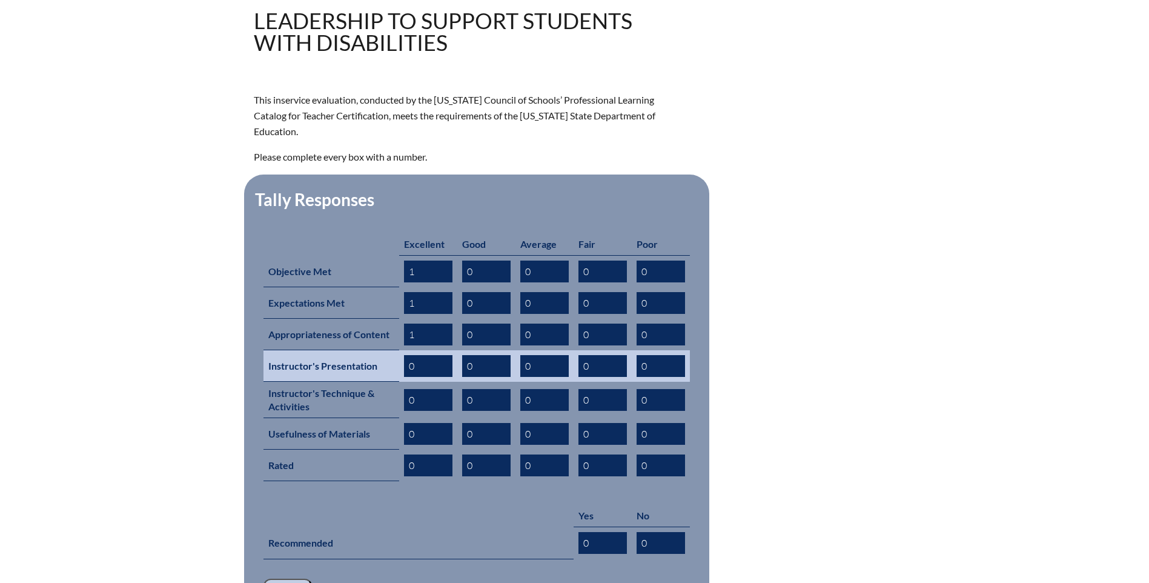
type input "1"
drag, startPoint x: 407, startPoint y: 339, endPoint x: 417, endPoint y: 338, distance: 10.3
click at [417, 355] on input "0" at bounding box center [428, 366] width 48 height 22
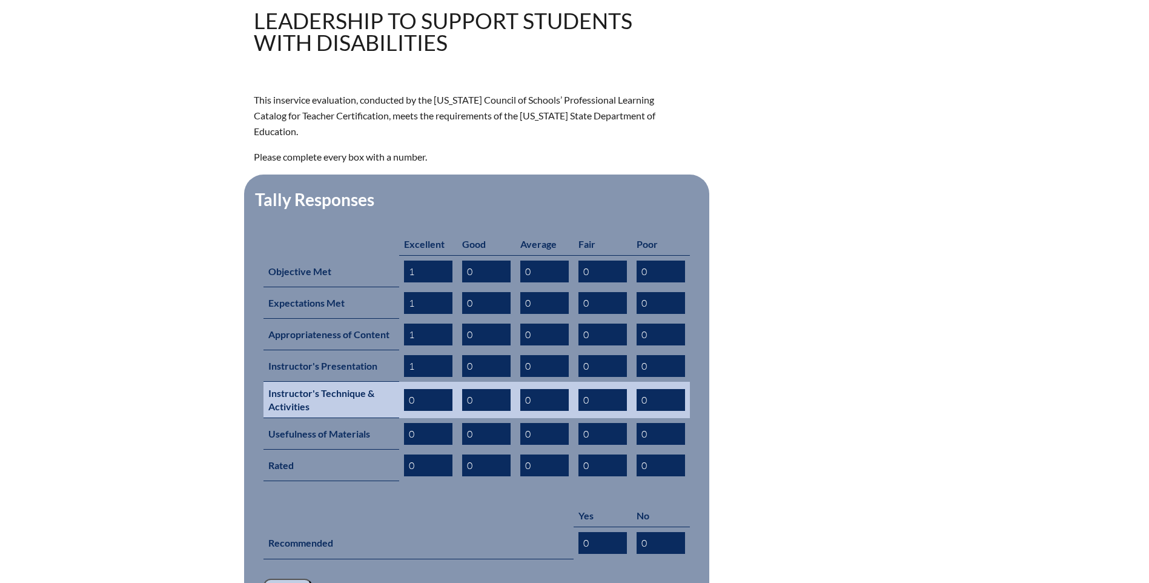
type input "1"
drag, startPoint x: 405, startPoint y: 376, endPoint x: 416, endPoint y: 376, distance: 10.9
click at [416, 389] on input "0" at bounding box center [428, 400] width 48 height 22
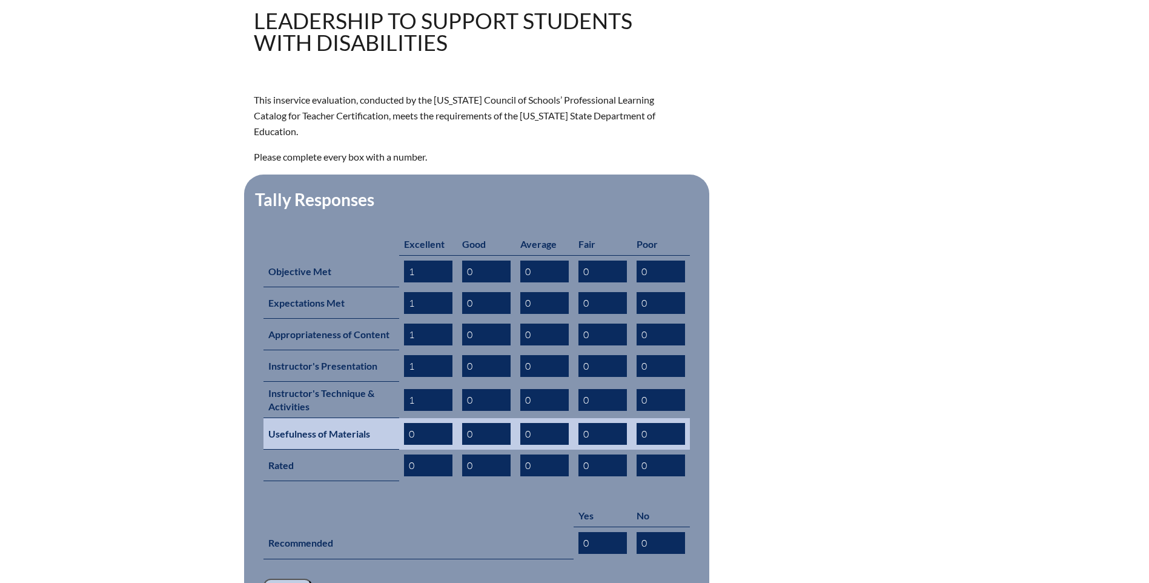
type input "1"
drag, startPoint x: 410, startPoint y: 412, endPoint x: 421, endPoint y: 410, distance: 11.1
click at [421, 423] on input "0" at bounding box center [428, 434] width 48 height 22
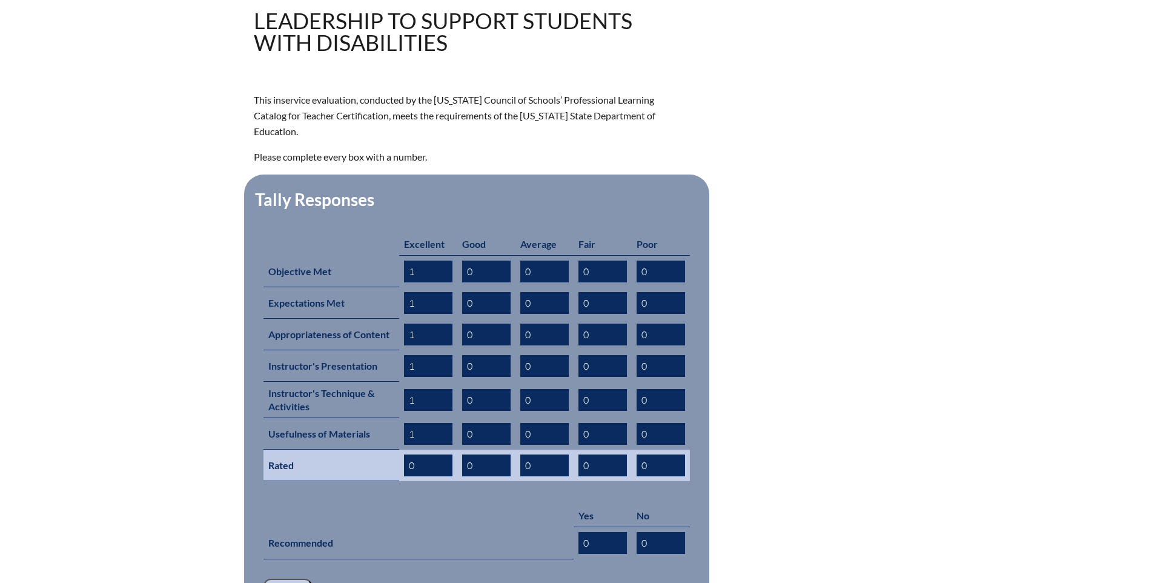
type input "1"
drag, startPoint x: 409, startPoint y: 438, endPoint x: 431, endPoint y: 438, distance: 21.8
click at [428, 454] on input "0" at bounding box center [428, 465] width 48 height 22
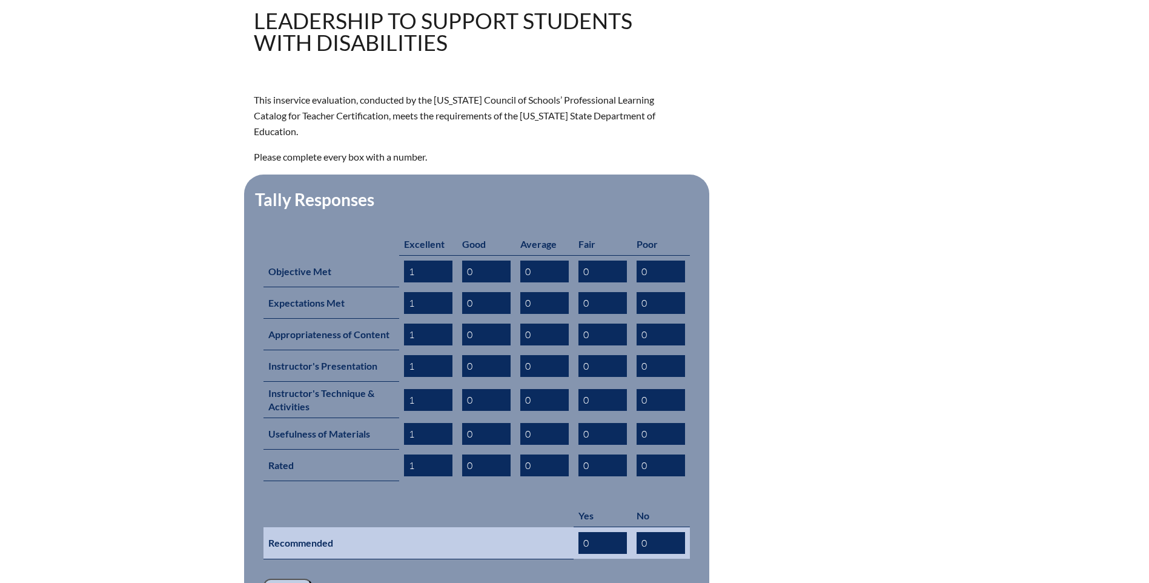
type input "1"
drag, startPoint x: 582, startPoint y: 516, endPoint x: 599, endPoint y: 516, distance: 16.4
click at [599, 532] on input "0" at bounding box center [603, 543] width 48 height 22
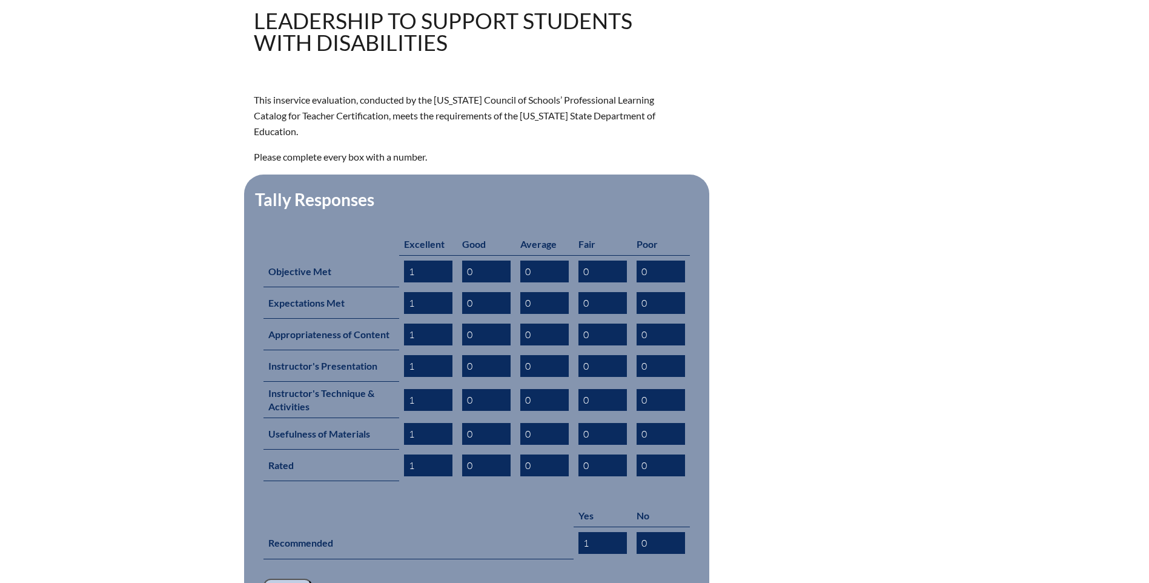
type input "1"
click at [106, 527] on div "leadership-to-support-students-with-disabilities--68e6ad48226088.21787180 In-se…" at bounding box center [574, 291] width 1149 height 671
click at [288, 579] on input "Save" at bounding box center [288, 589] width 48 height 21
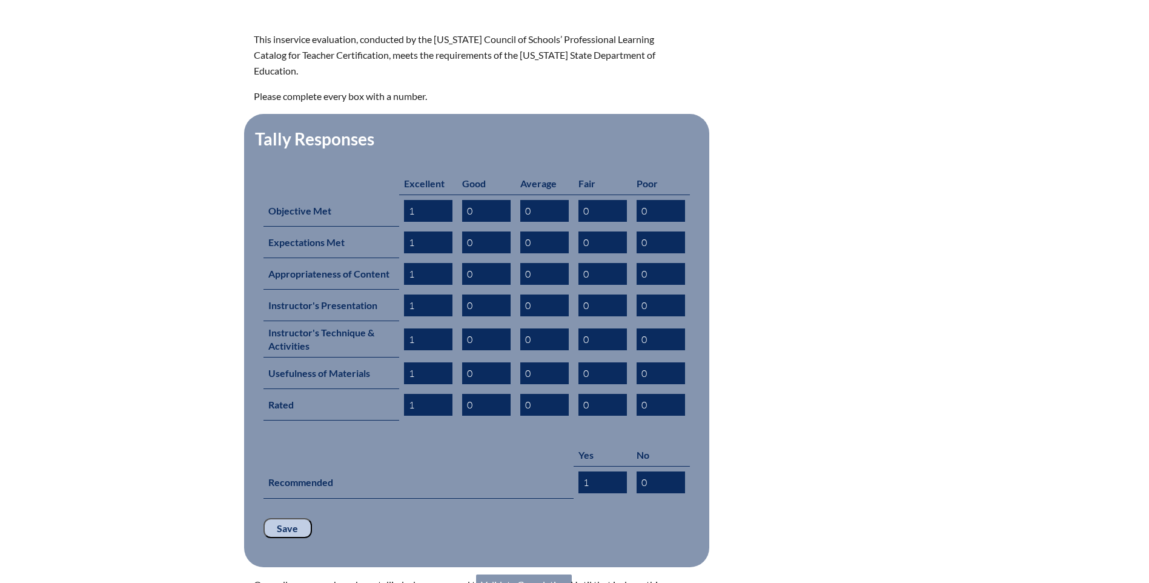
scroll to position [485, 0]
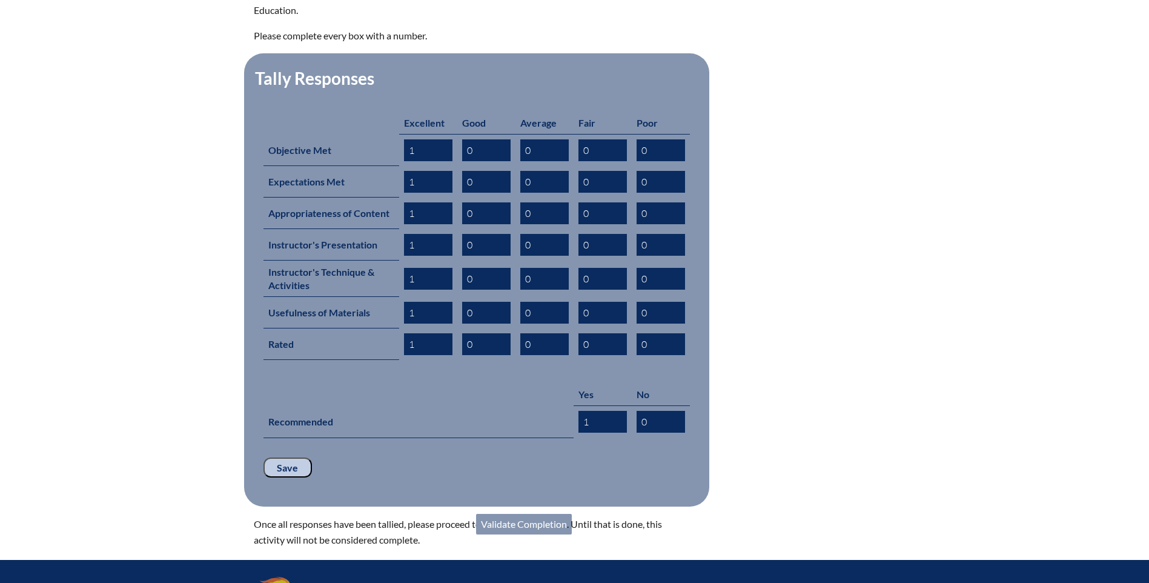
drag, startPoint x: 516, startPoint y: 502, endPoint x: 471, endPoint y: 502, distance: 44.8
click at [516, 514] on link "Validate Completion" at bounding box center [524, 524] width 96 height 21
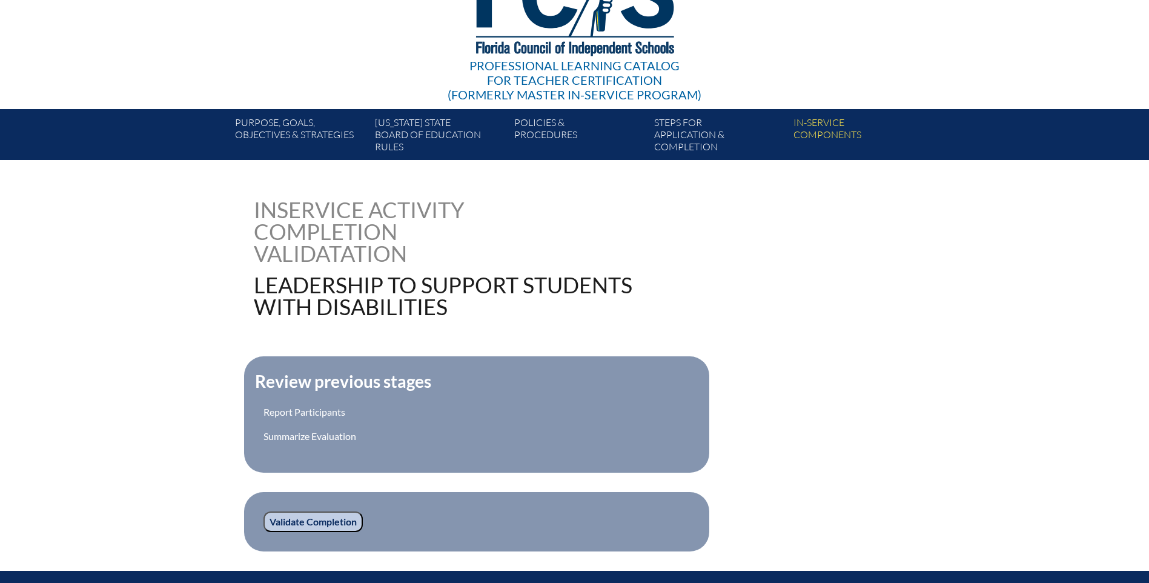
scroll to position [182, 0]
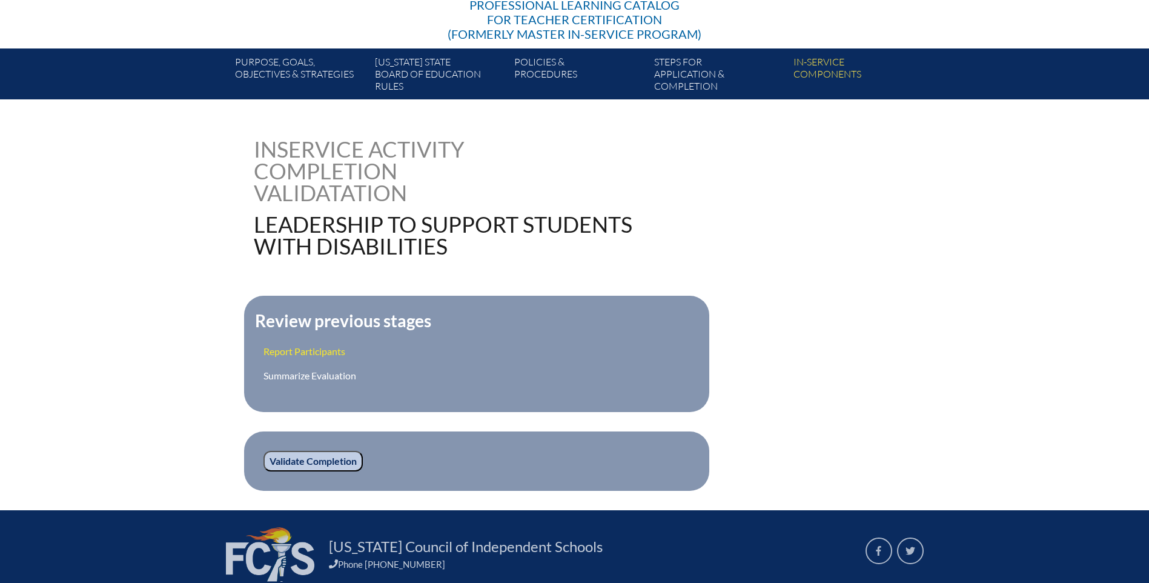
click at [286, 345] on link "Report Participants" at bounding box center [305, 351] width 82 height 12
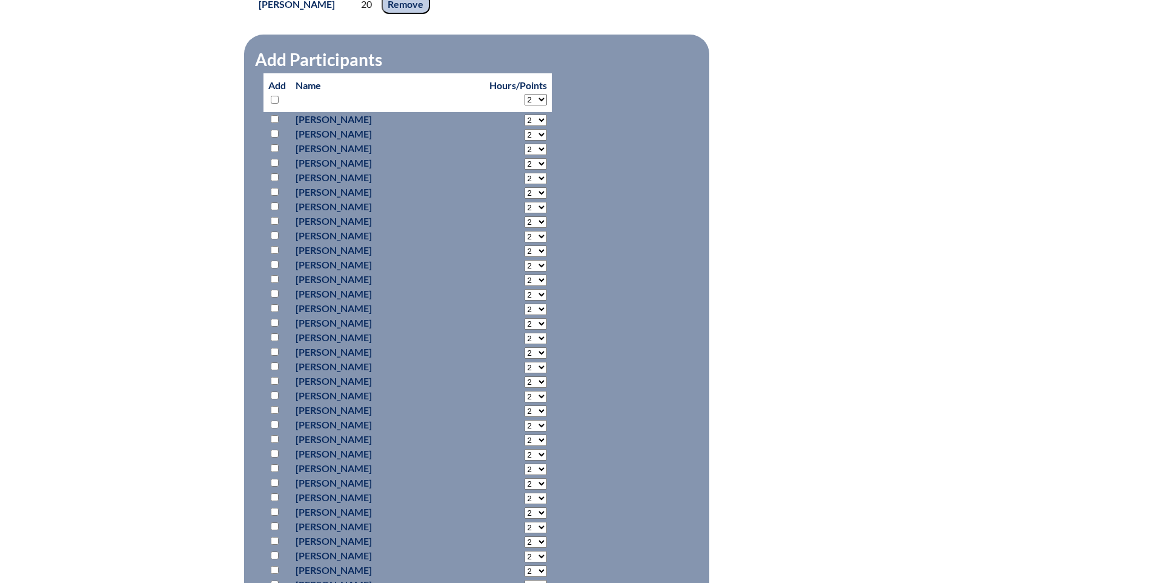
scroll to position [909, 0]
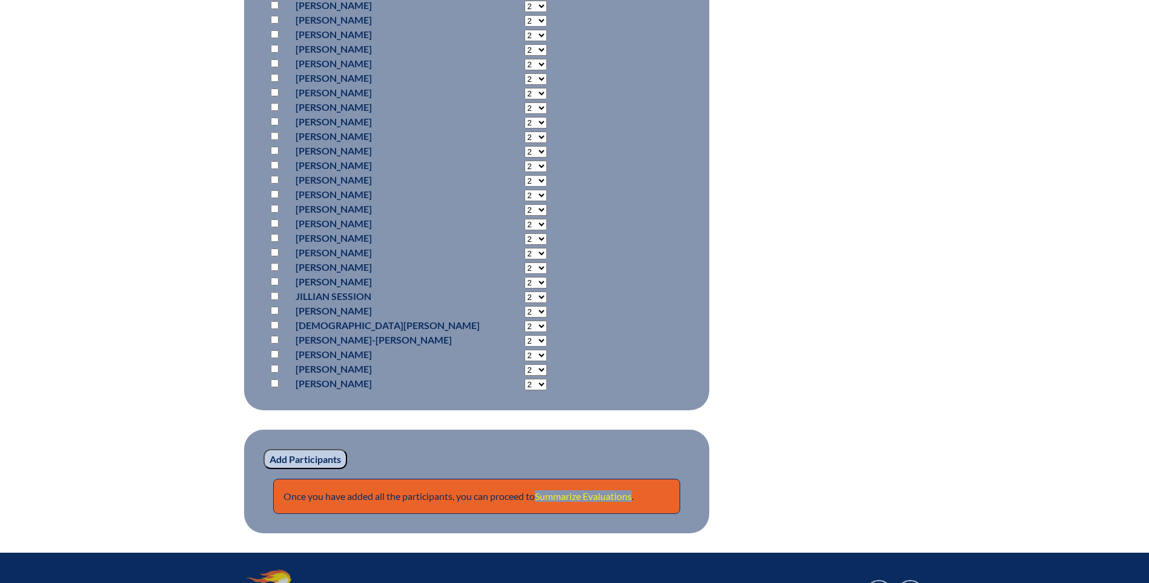
click at [567, 490] on link "Summarize Evaluations" at bounding box center [583, 496] width 97 height 12
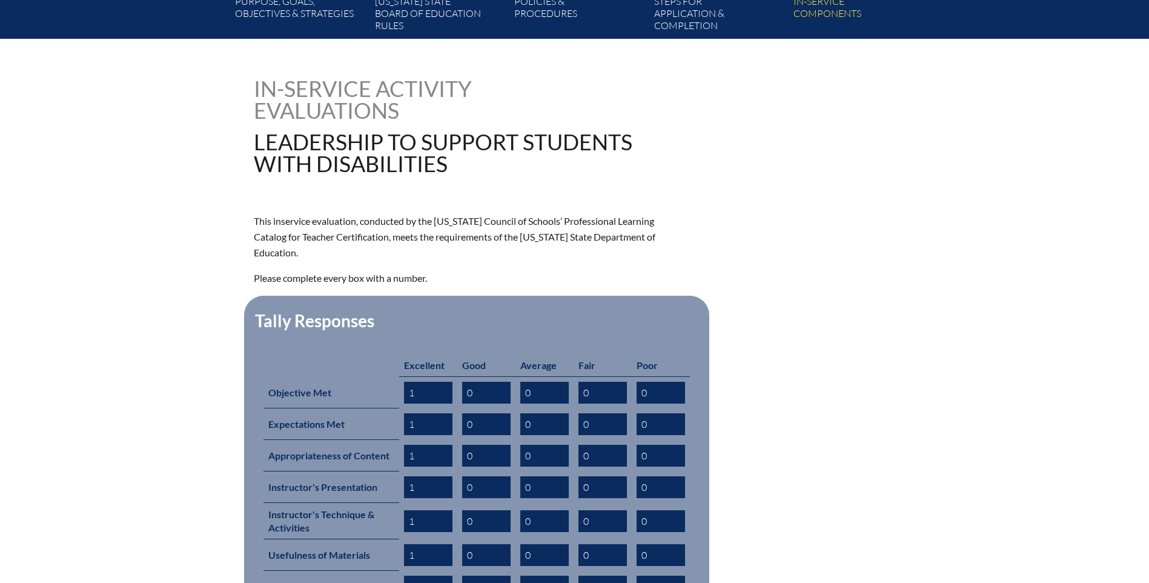
scroll to position [545, 0]
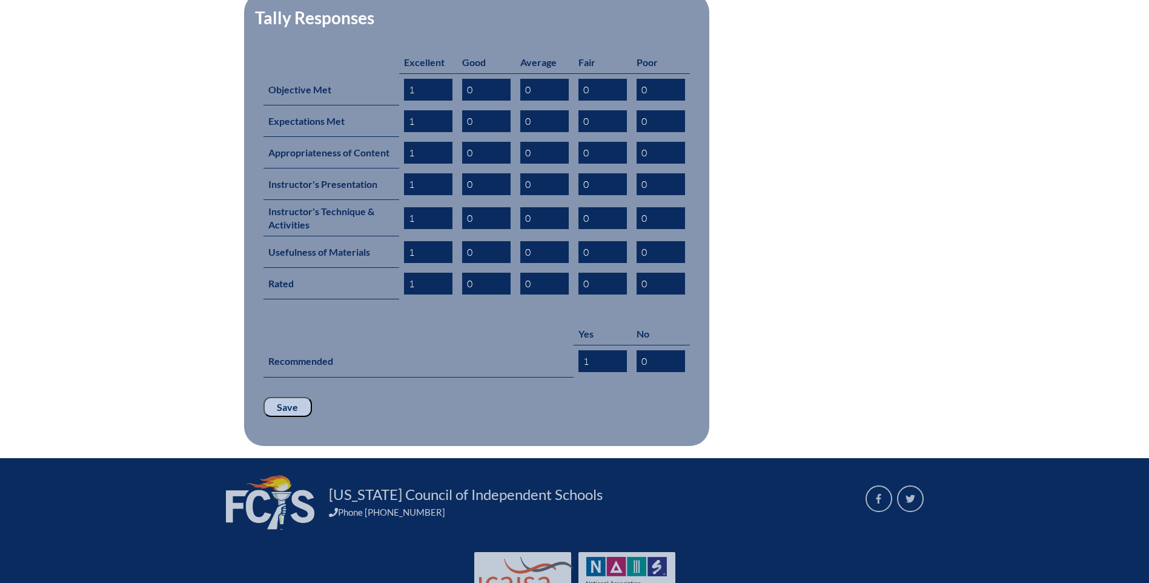
click at [296, 397] on input "Save" at bounding box center [288, 407] width 48 height 21
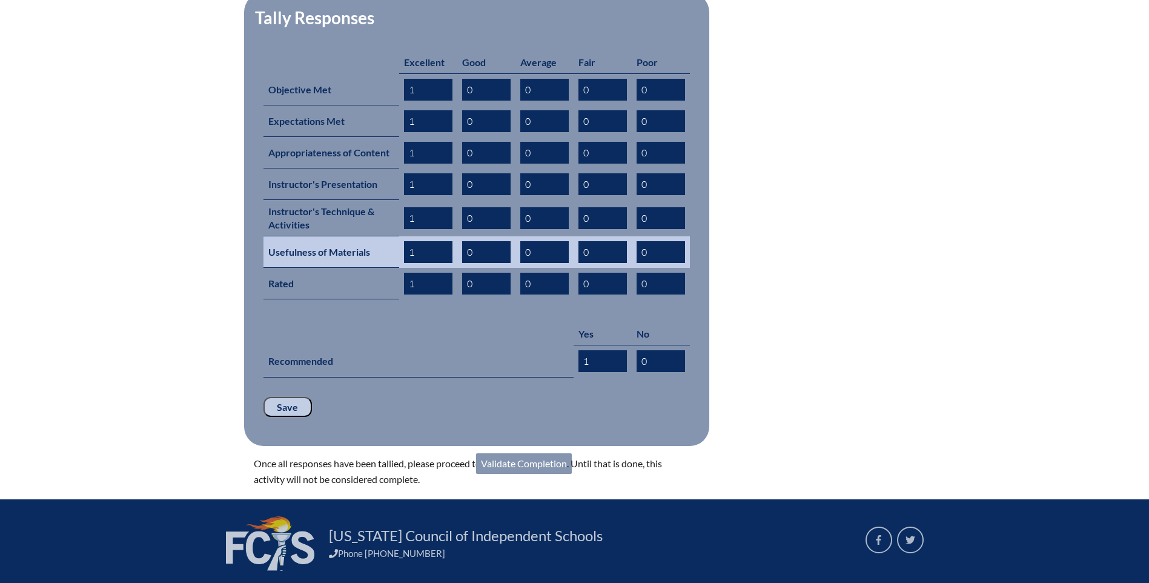
scroll to position [606, 0]
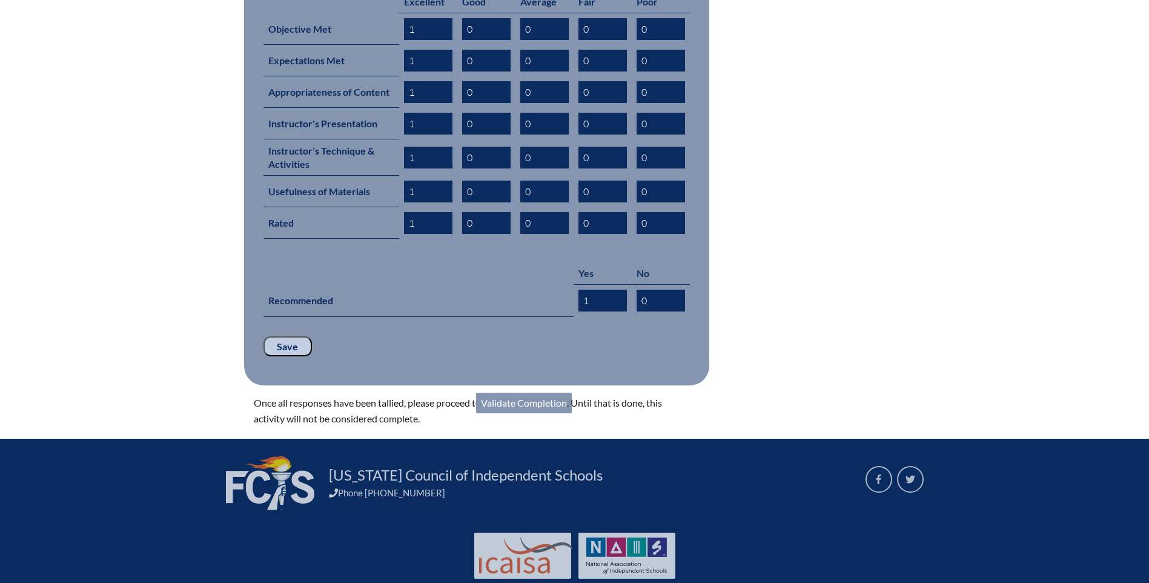
click at [532, 393] on link "Validate Completion" at bounding box center [524, 403] width 96 height 21
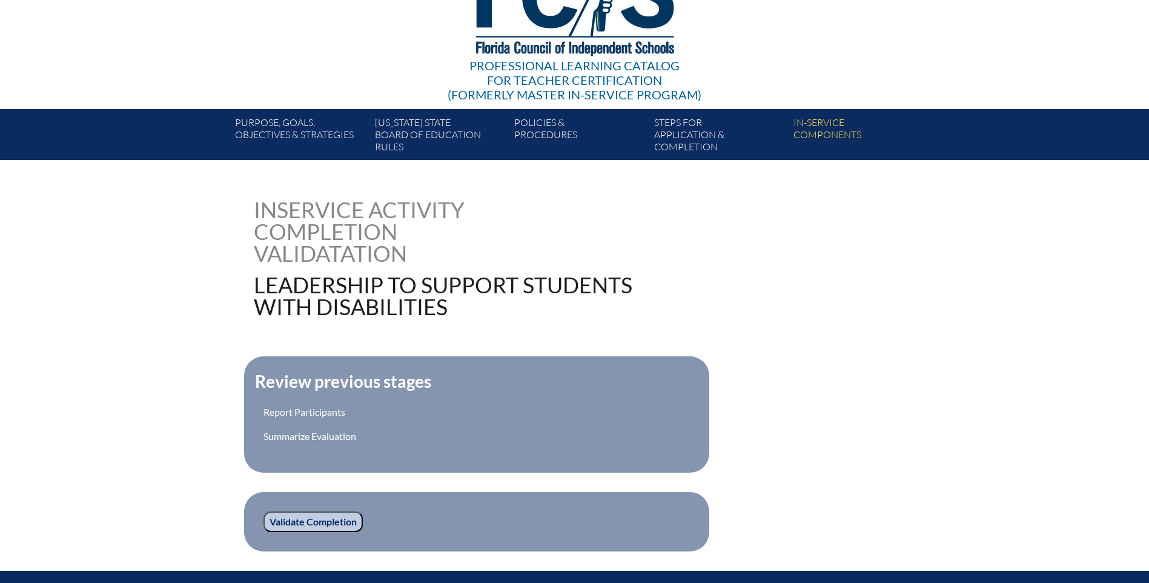
scroll to position [182, 0]
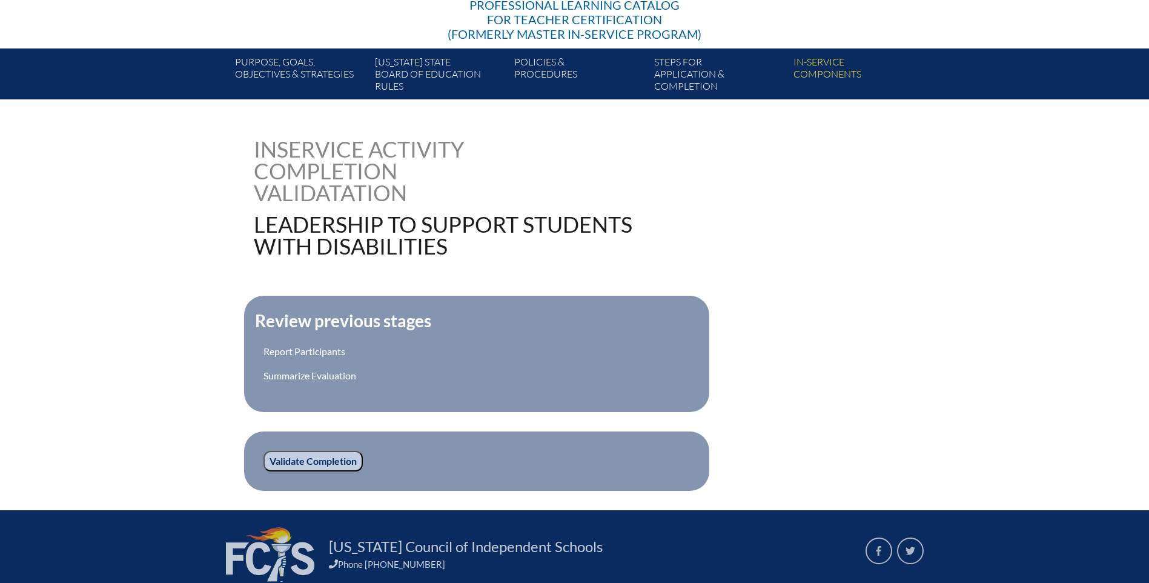
click at [303, 460] on input "Validate Completion" at bounding box center [313, 461] width 99 height 21
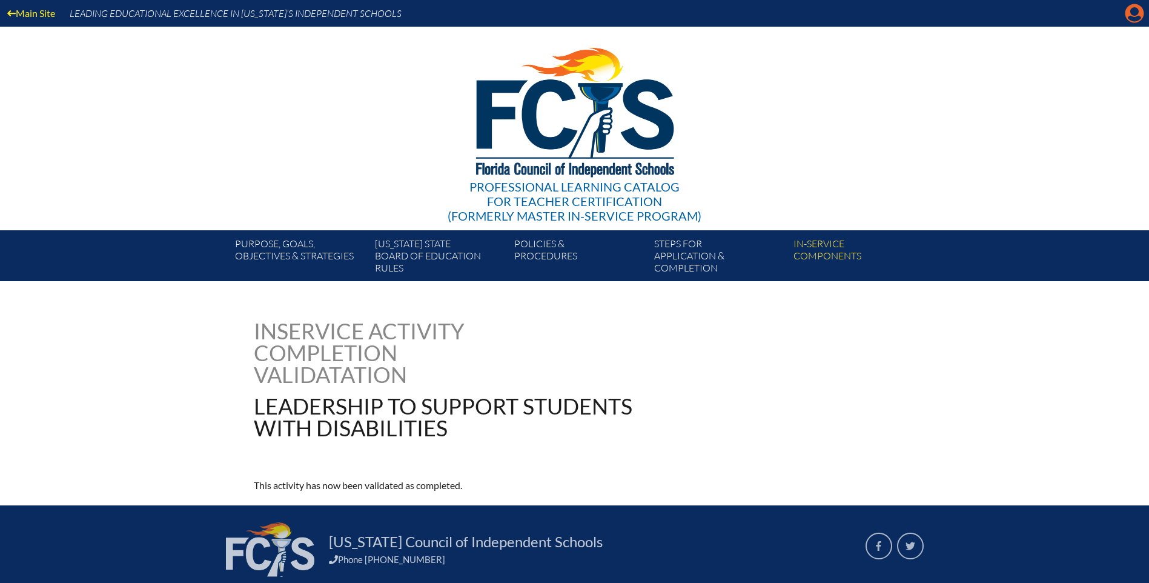
click at [1136, 10] on icon "Manage account" at bounding box center [1134, 13] width 19 height 19
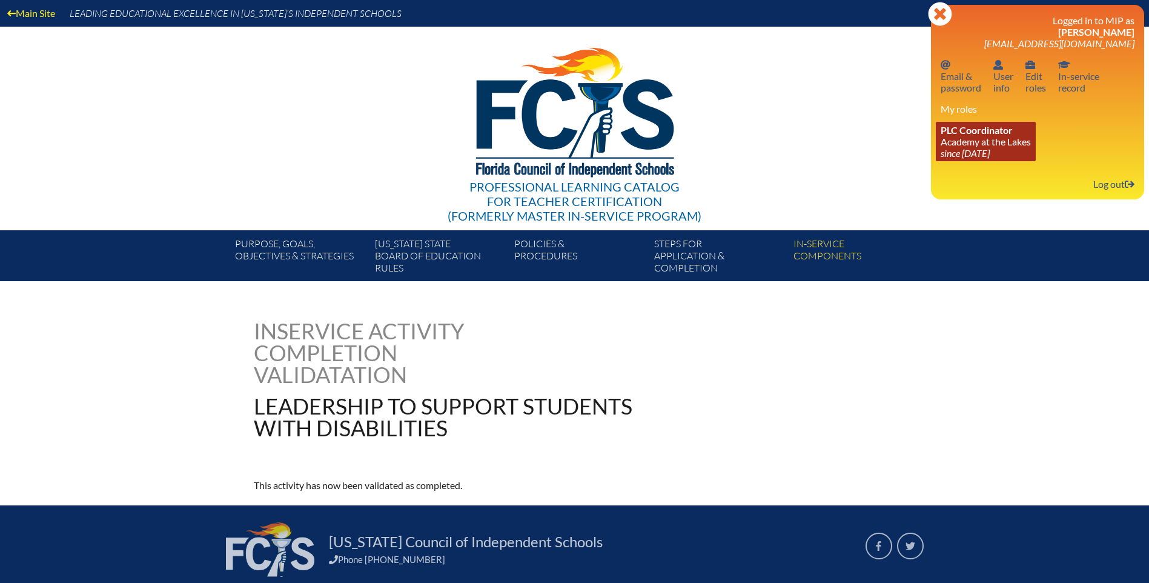
click at [970, 141] on link "PLC Coordinator Academy at the Lakes since [DATE]" at bounding box center [986, 141] width 100 height 39
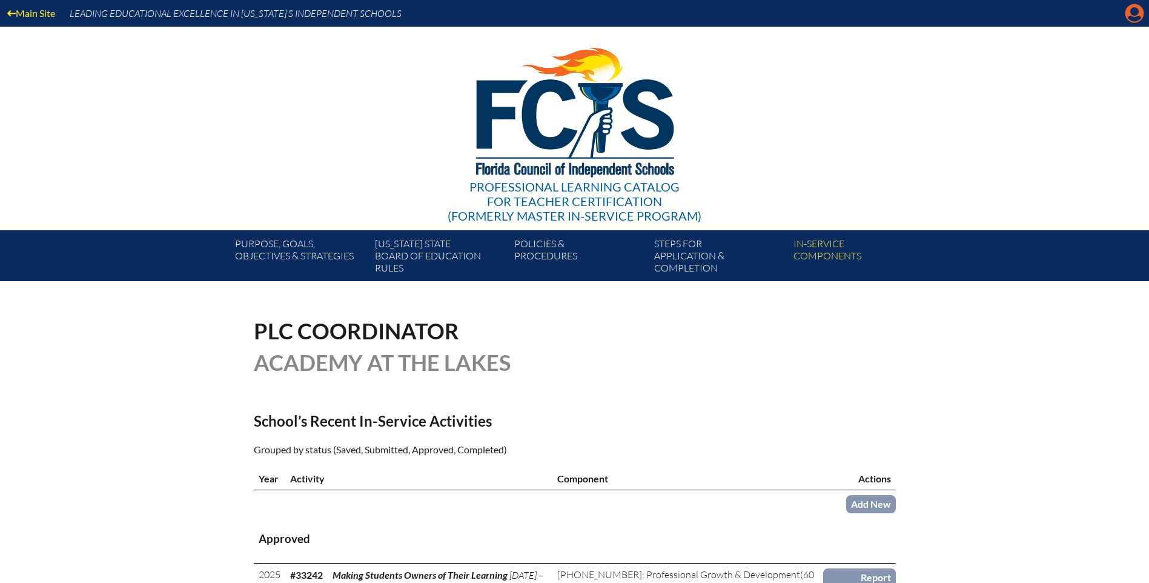
click at [1131, 18] on icon "Manage account" at bounding box center [1134, 13] width 19 height 19
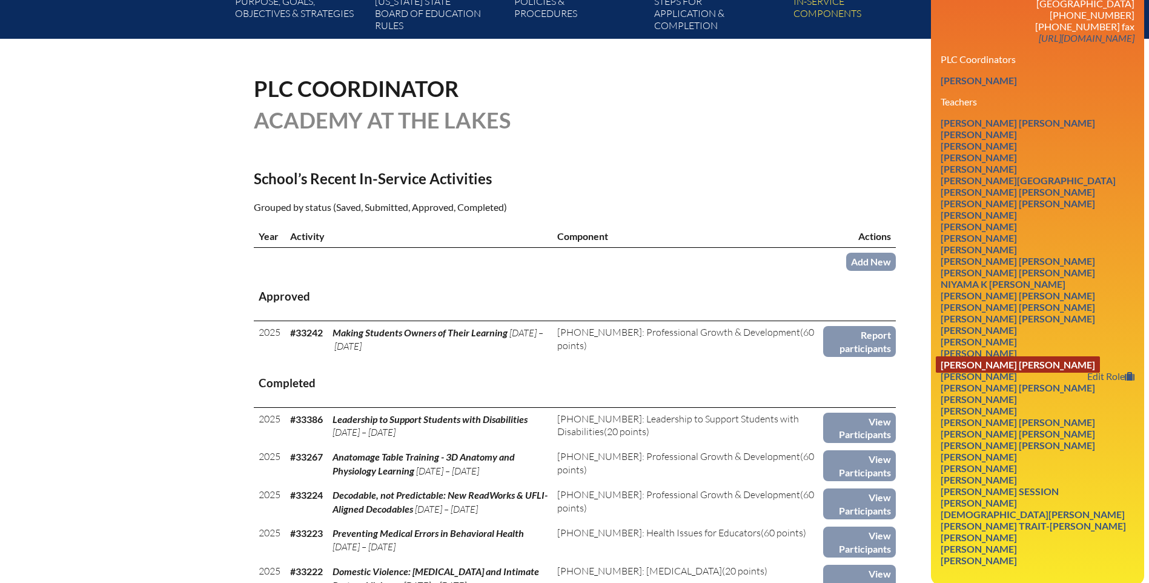
scroll to position [363, 0]
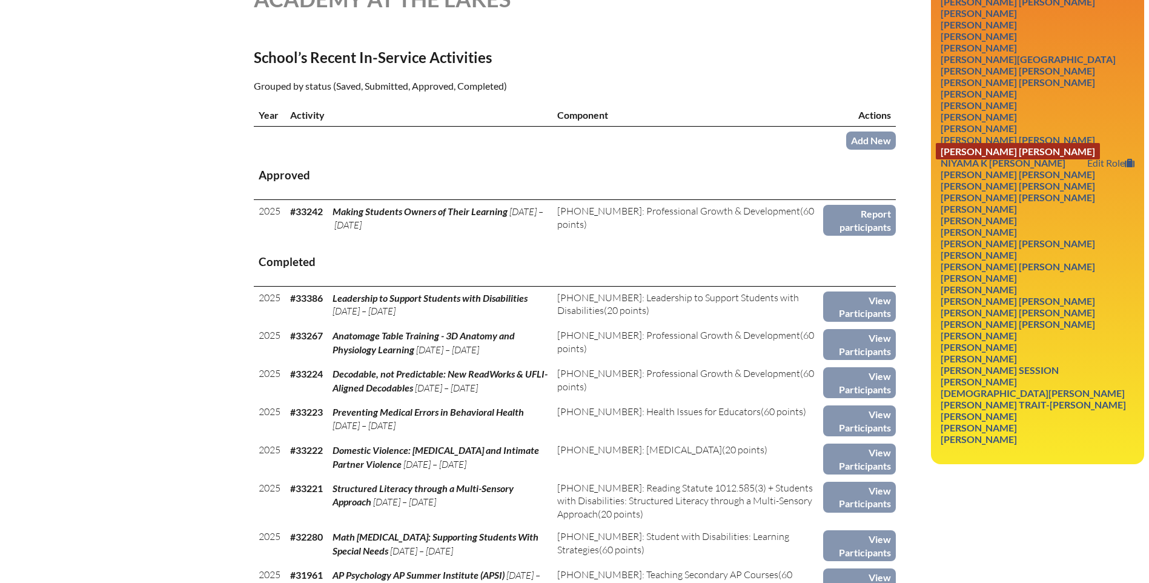
click at [997, 153] on link "Elisabeth Marian Lemmer Fowler" at bounding box center [1018, 151] width 164 height 16
